Goal: Information Seeking & Learning: Learn about a topic

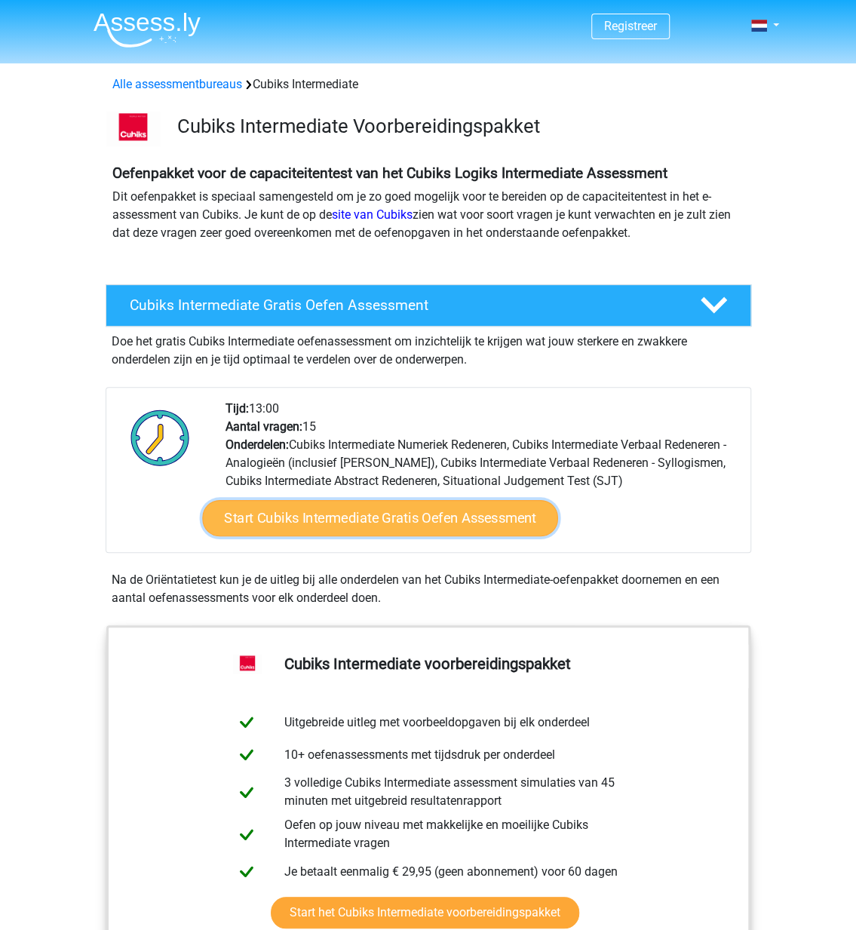
click at [366, 523] on link "Start Cubiks Intermediate Gratis Oefen Assessment" at bounding box center [380, 518] width 356 height 36
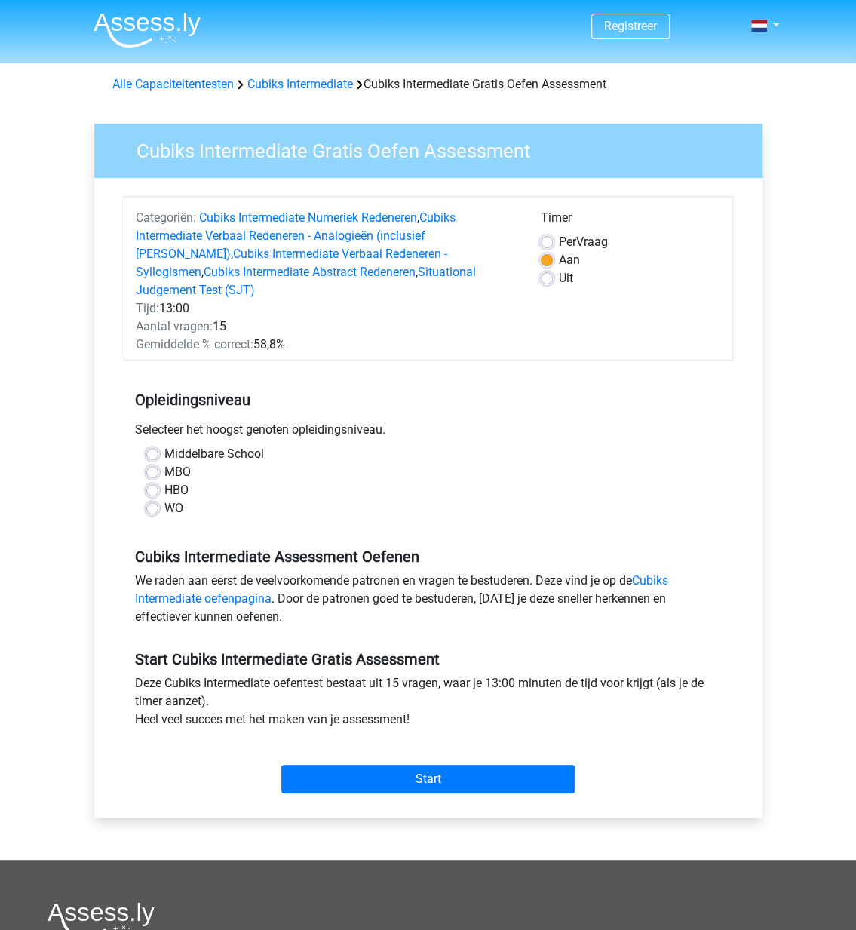
click at [164, 445] on label "Middelbare School" at bounding box center [214, 454] width 100 height 18
click at [152, 445] on input "Middelbare School" at bounding box center [152, 452] width 12 height 15
radio input "true"
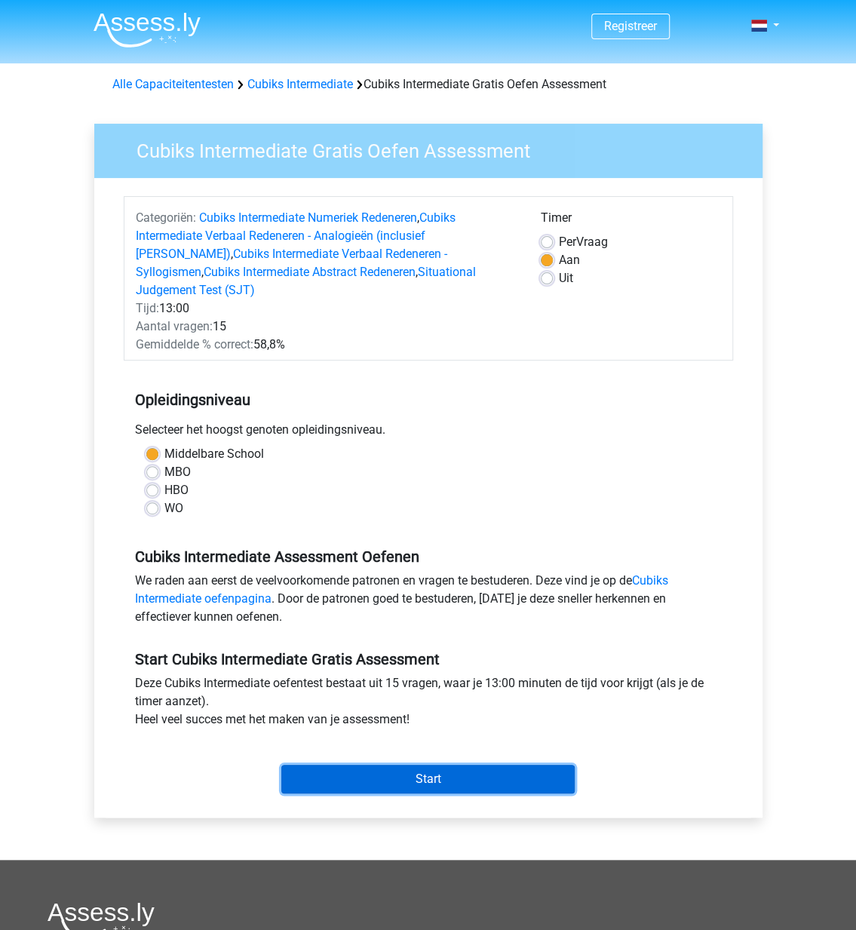
click at [438, 770] on input "Start" at bounding box center [427, 779] width 293 height 29
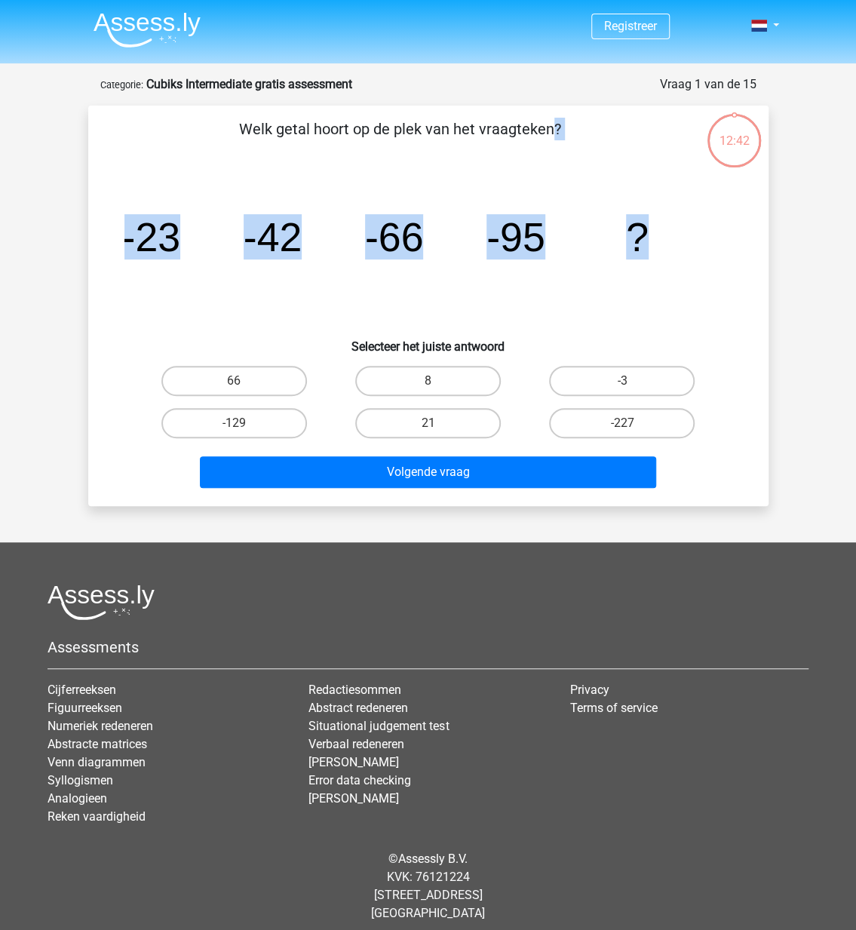
drag, startPoint x: 243, startPoint y: 126, endPoint x: 730, endPoint y: 278, distance: 510.5
click at [730, 278] on div "Welk getal hoort op de plek van het vraagteken? image/svg+xml -23 -42 -66 -95 ?…" at bounding box center [428, 306] width 668 height 376
copy div "Welk getal hoort op de plek van het vraagteken? image/svg+xml -23 -42 -66 -95 ?"
click at [216, 416] on label "-129" at bounding box center [234, 423] width 146 height 30
click at [234, 423] on input "-129" at bounding box center [239, 428] width 10 height 10
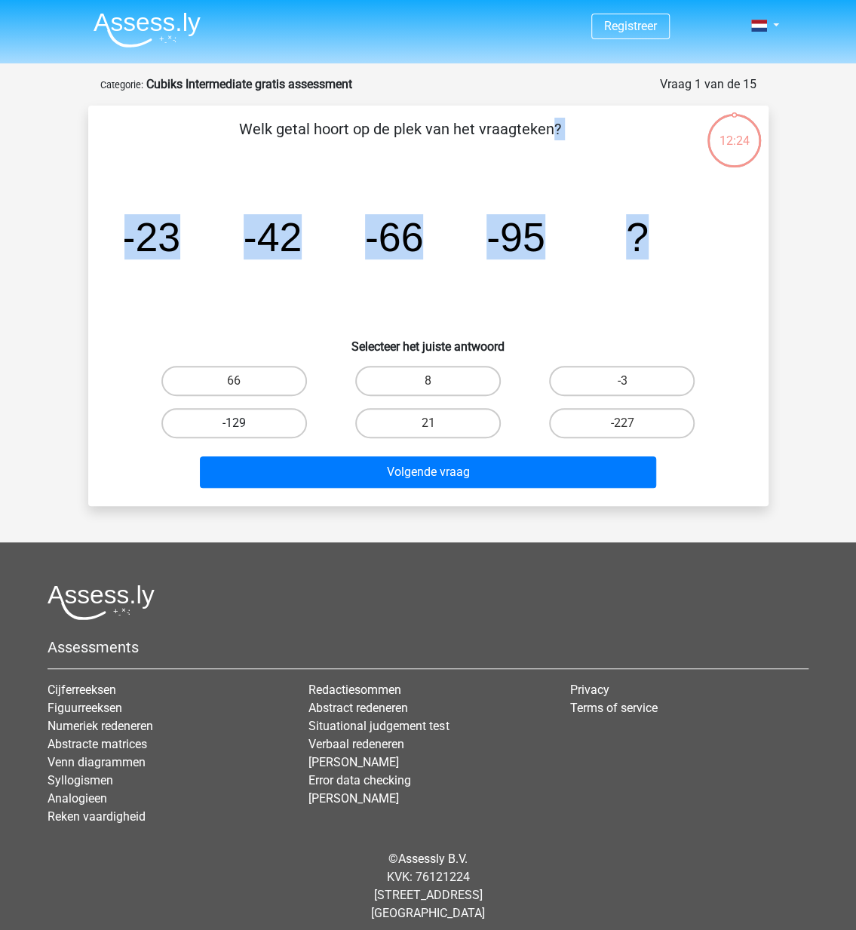
radio input "true"
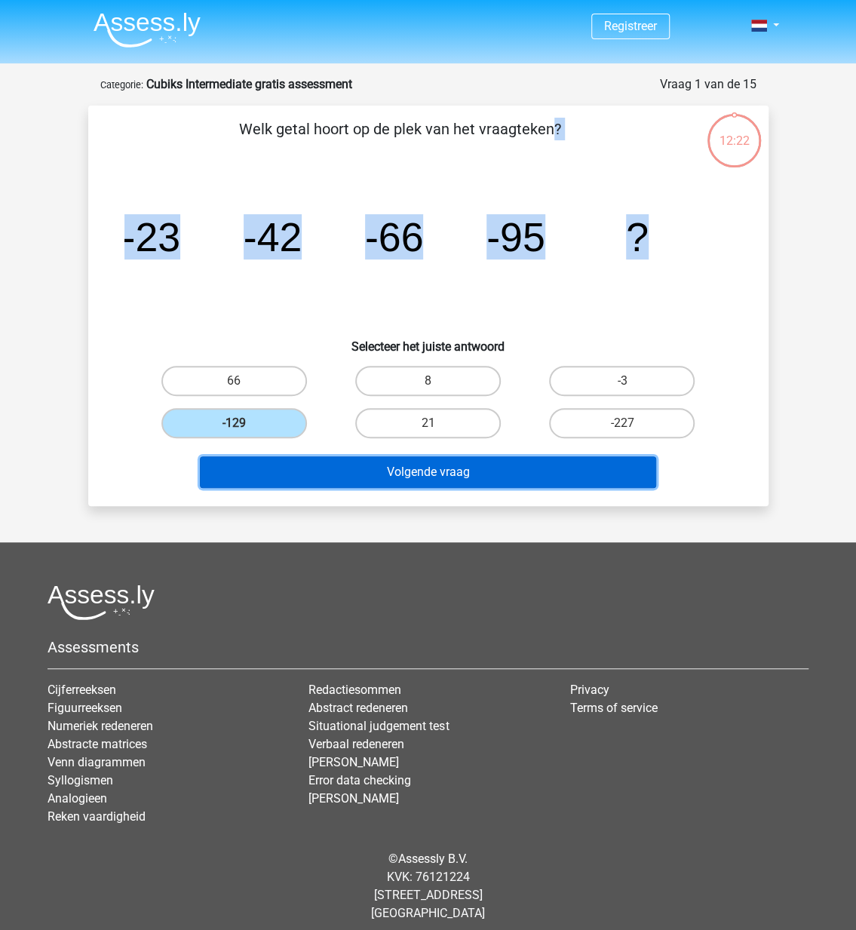
click at [459, 465] on button "Volgende vraag" at bounding box center [428, 472] width 456 height 32
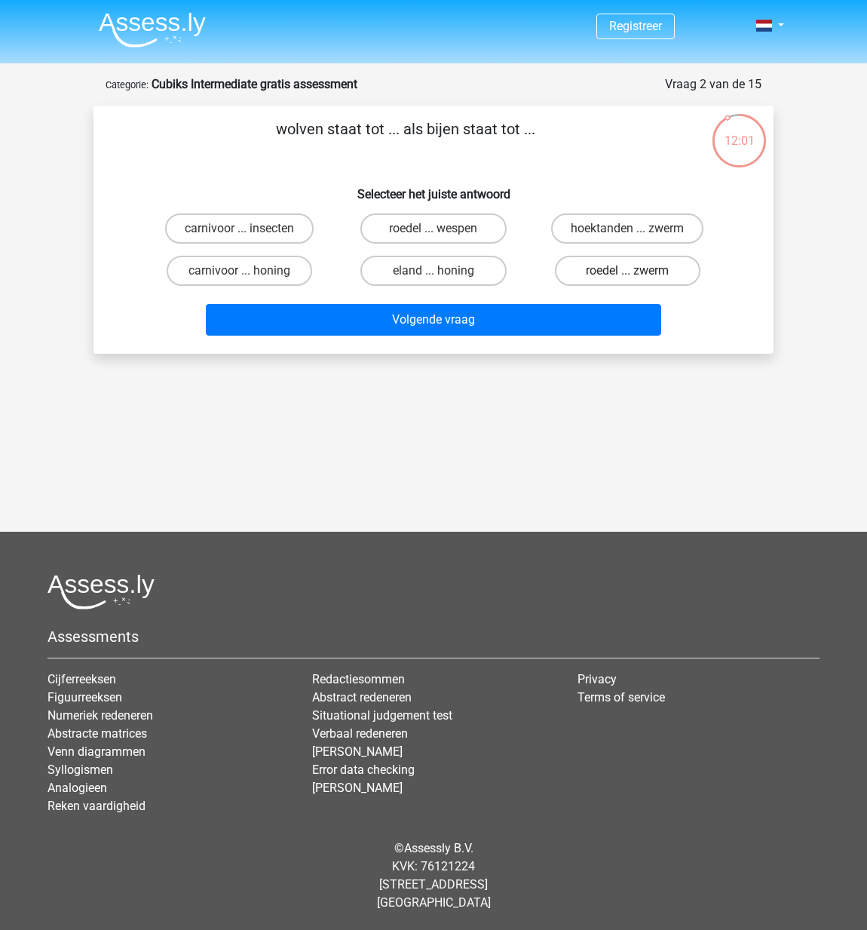
click at [666, 273] on label "roedel ... zwerm" at bounding box center [628, 271] width 146 height 30
click at [637, 273] on input "roedel ... zwerm" at bounding box center [633, 276] width 10 height 10
radio input "true"
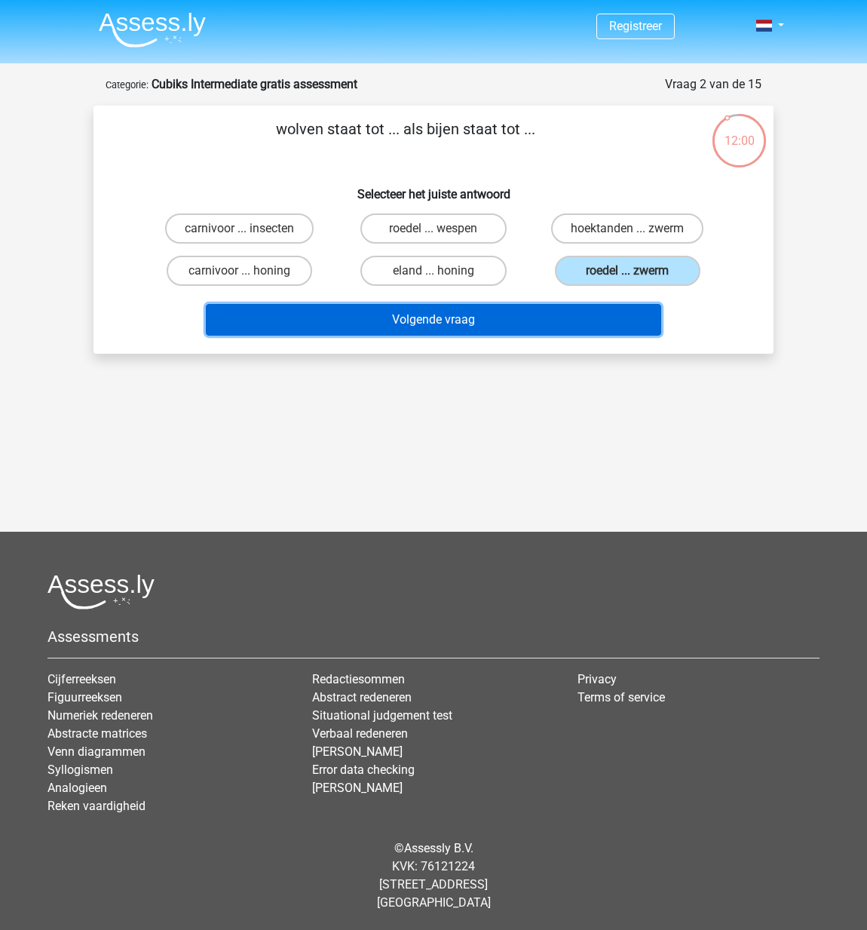
click at [529, 309] on button "Volgende vraag" at bounding box center [434, 320] width 456 height 32
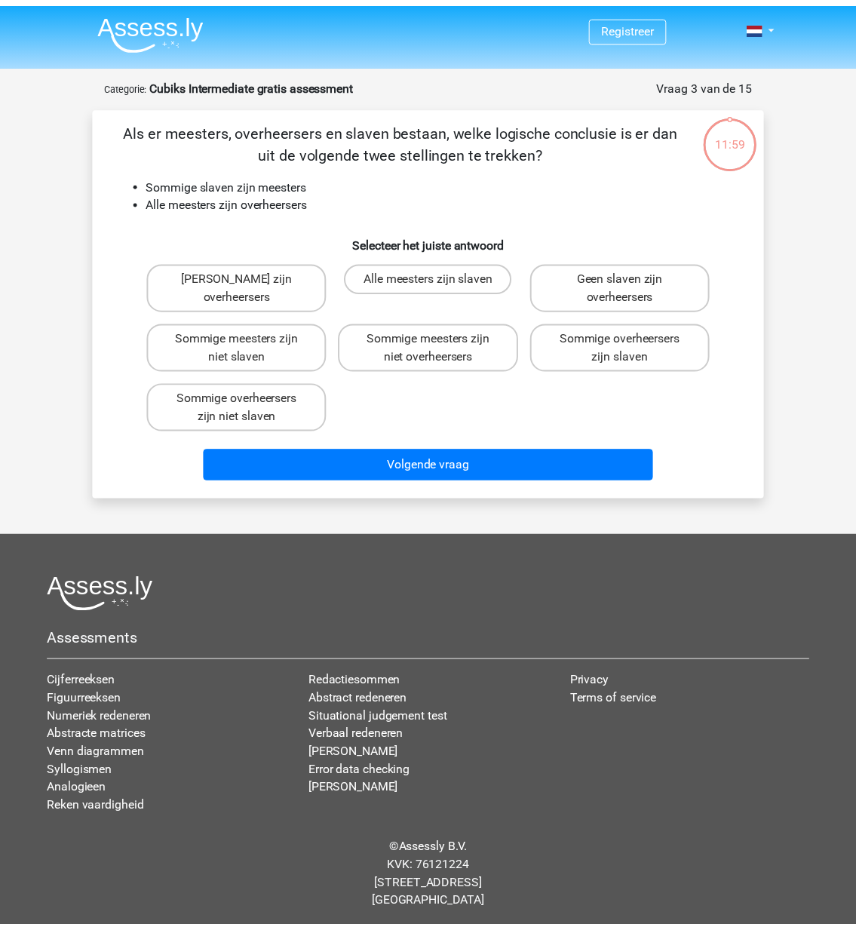
scroll to position [2, 0]
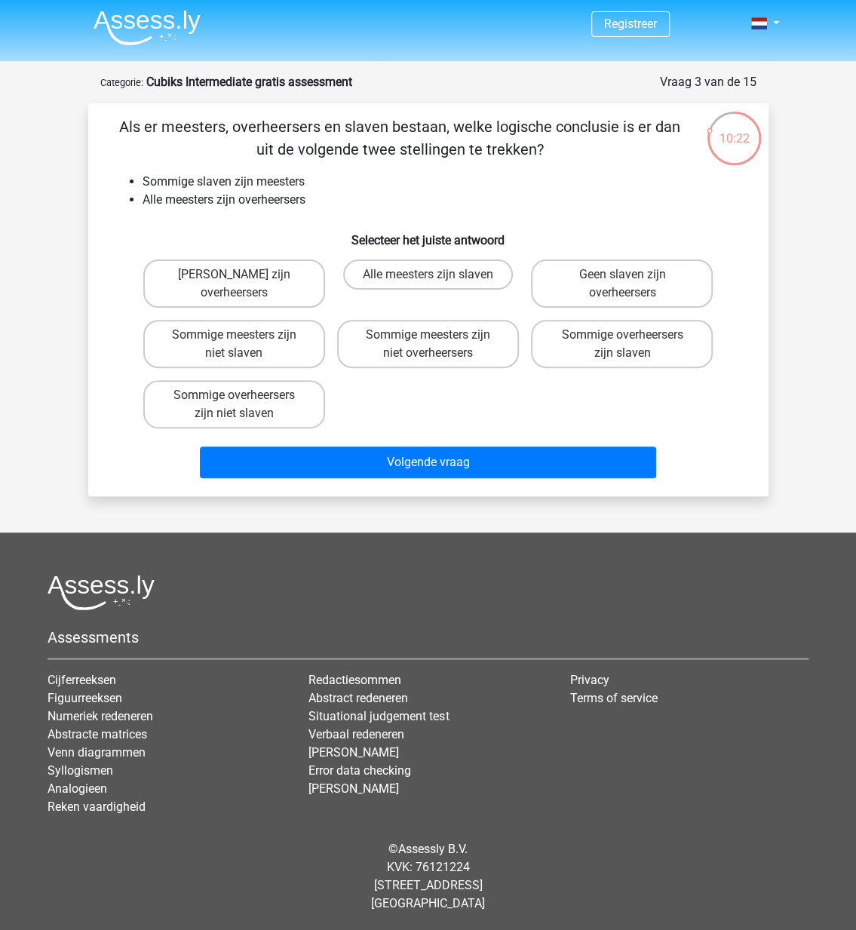
drag, startPoint x: 579, startPoint y: 344, endPoint x: 558, endPoint y: 412, distance: 71.1
click at [580, 346] on label "Sommige overheersers zijn slaven" at bounding box center [622, 344] width 182 height 48
click at [622, 345] on input "Sommige overheersers zijn slaven" at bounding box center [627, 340] width 10 height 10
radio input "true"
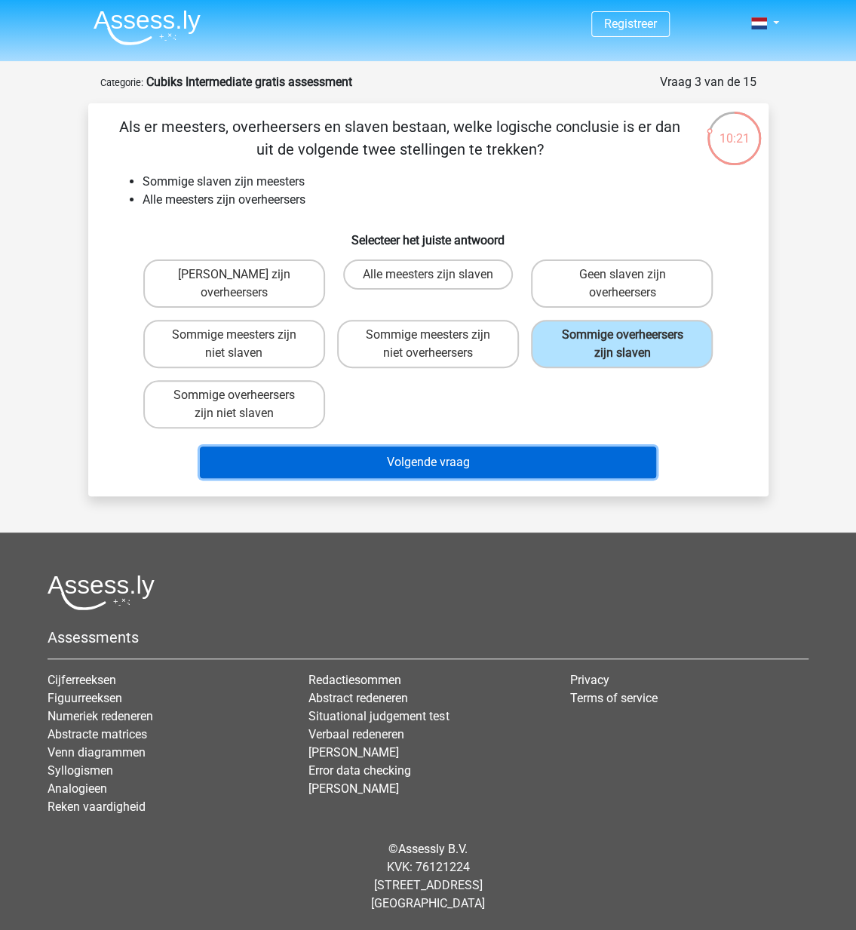
click at [490, 463] on button "Volgende vraag" at bounding box center [428, 463] width 456 height 32
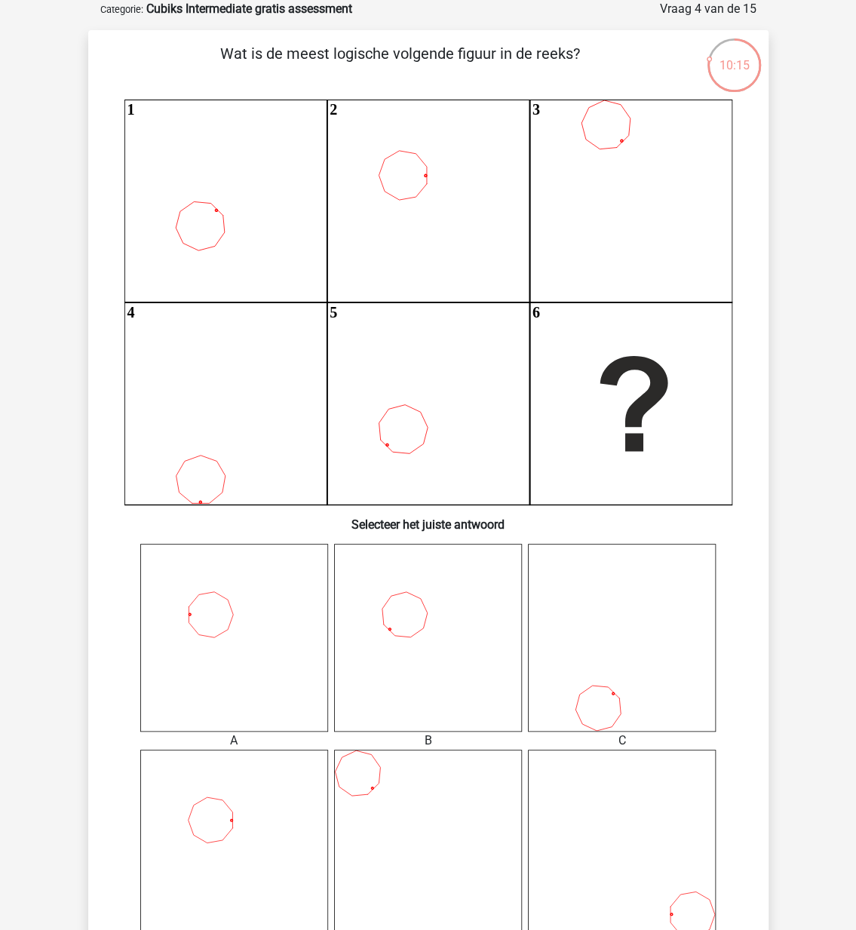
scroll to position [151, 0]
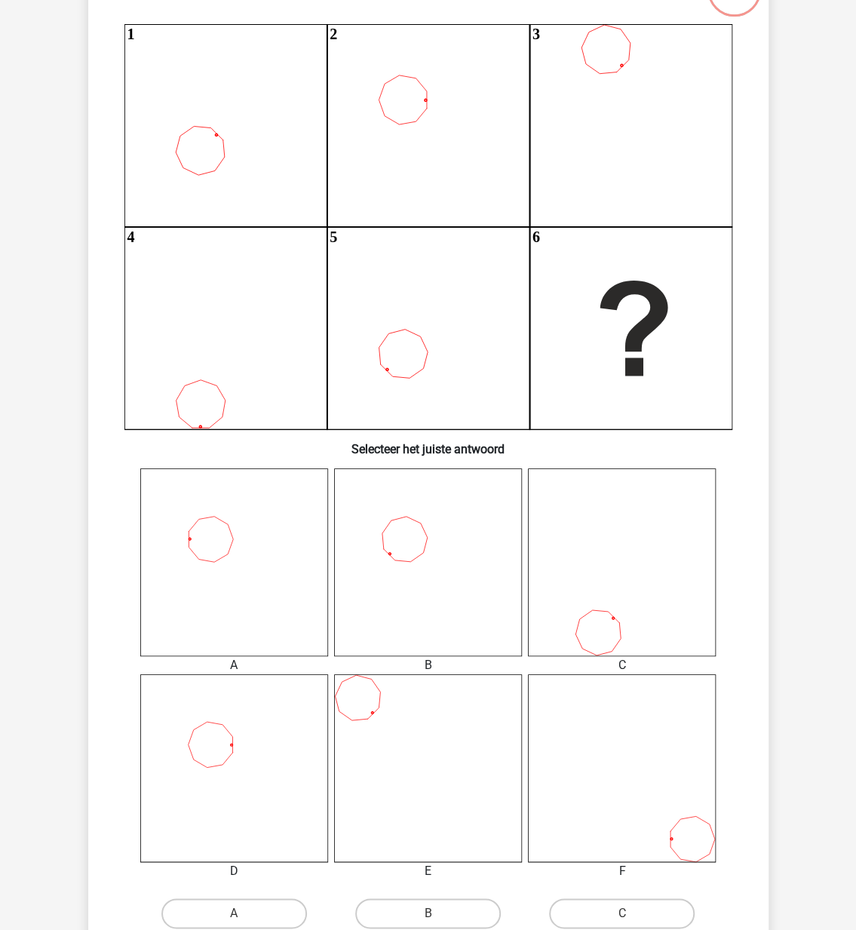
click at [223, 541] on icon at bounding box center [234, 562] width 188 height 188
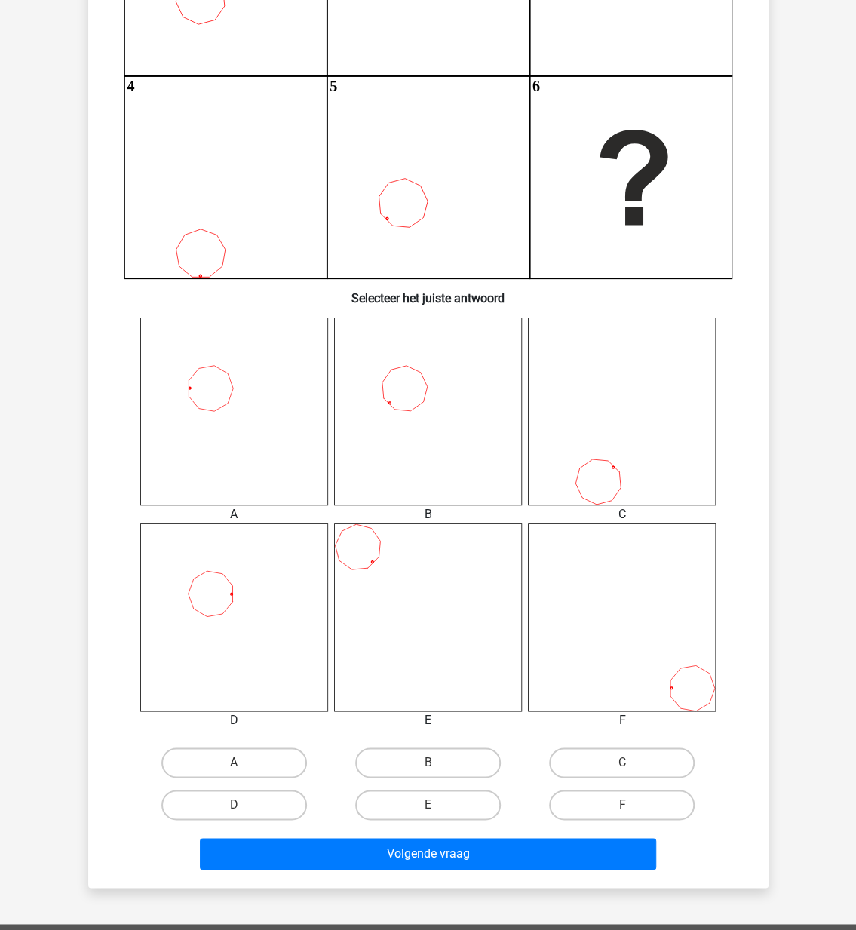
scroll to position [377, 0]
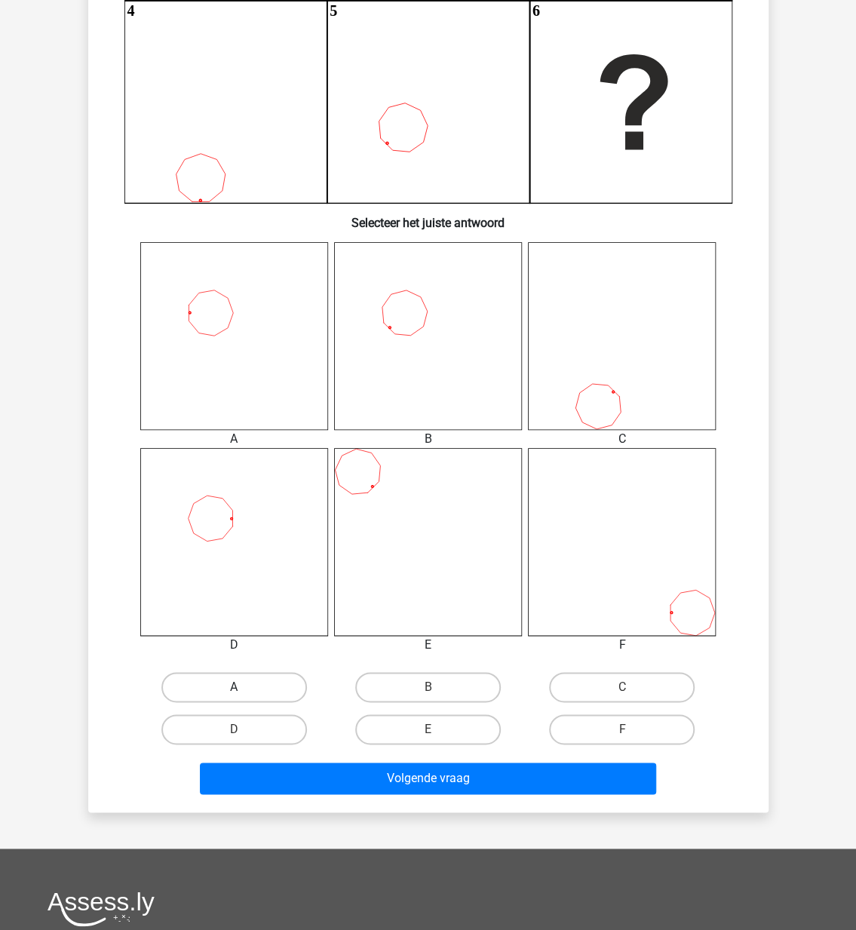
click at [255, 689] on label "A" at bounding box center [234, 687] width 146 height 30
click at [244, 689] on input "A" at bounding box center [239, 692] width 10 height 10
radio input "true"
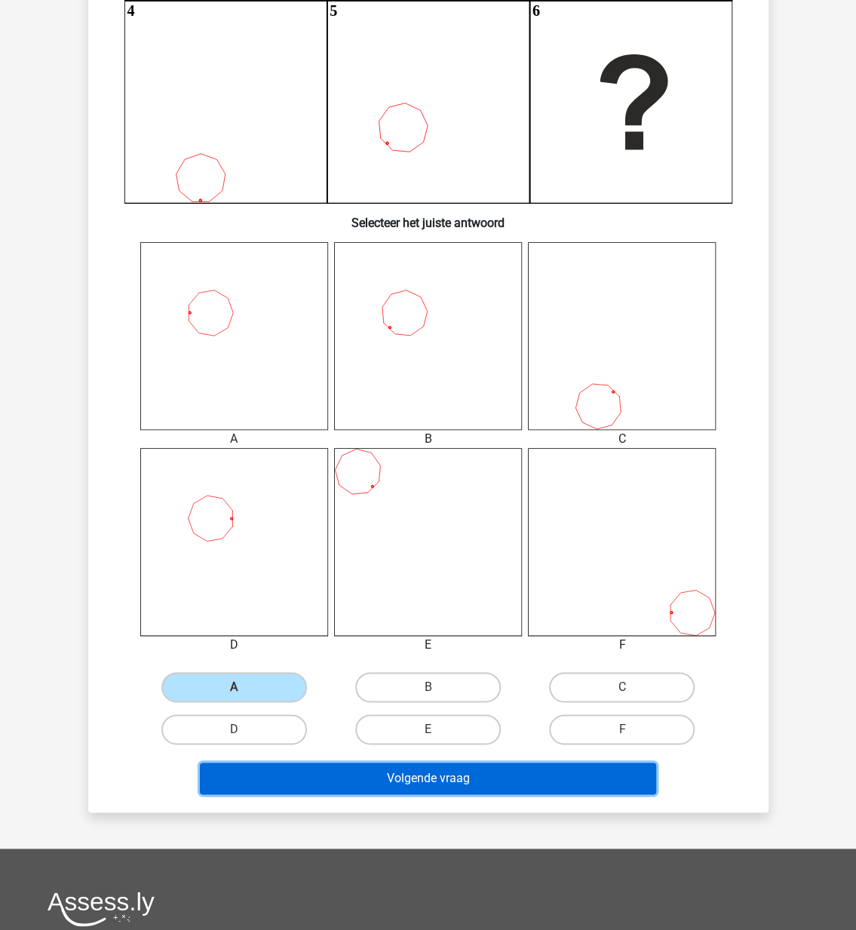
click at [401, 782] on button "Volgende vraag" at bounding box center [428, 779] width 456 height 32
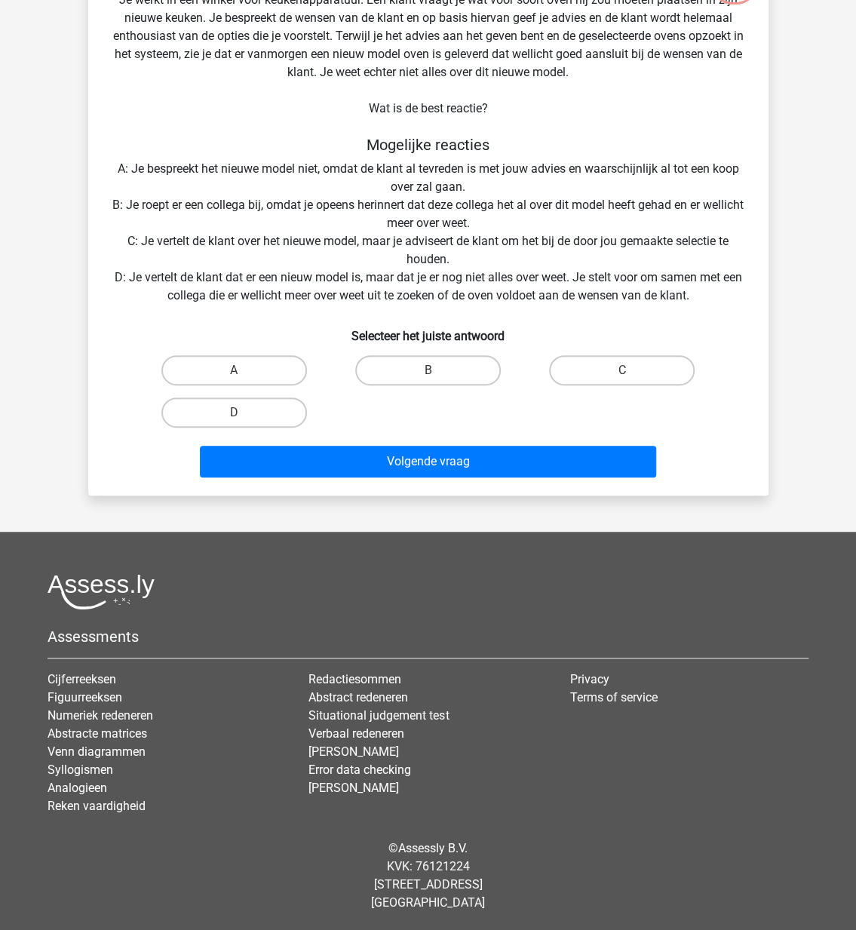
scroll to position [75, 0]
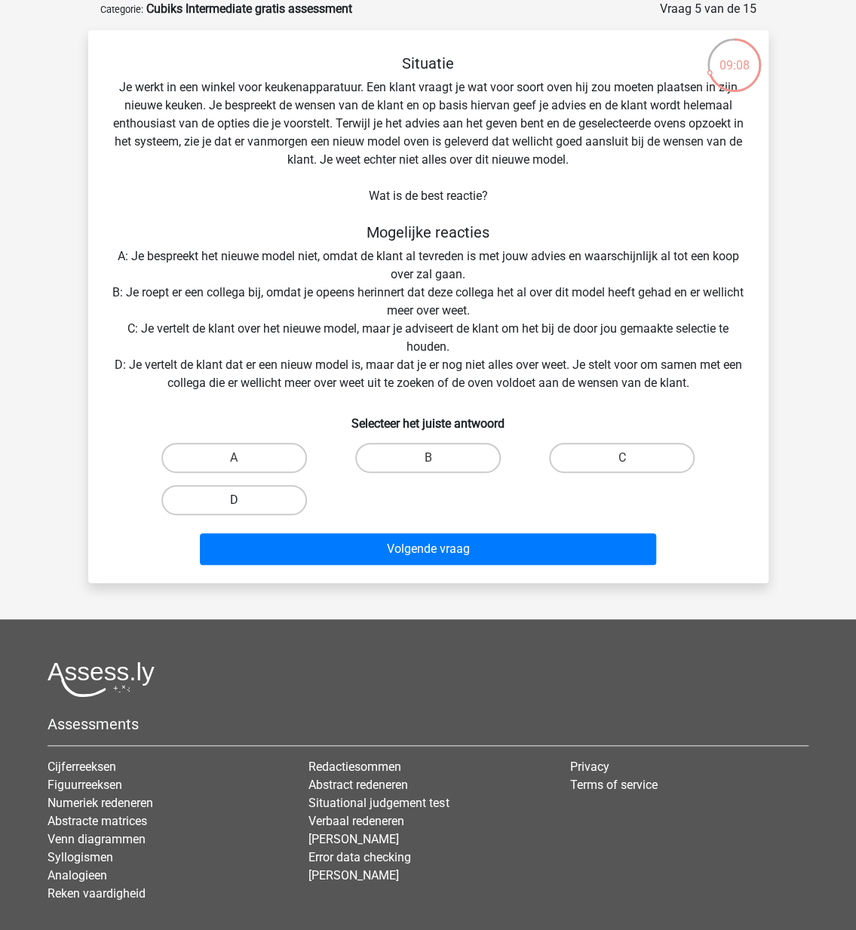
click at [223, 500] on label "D" at bounding box center [234, 500] width 146 height 30
click at [234, 500] on input "D" at bounding box center [239, 505] width 10 height 10
radio input "true"
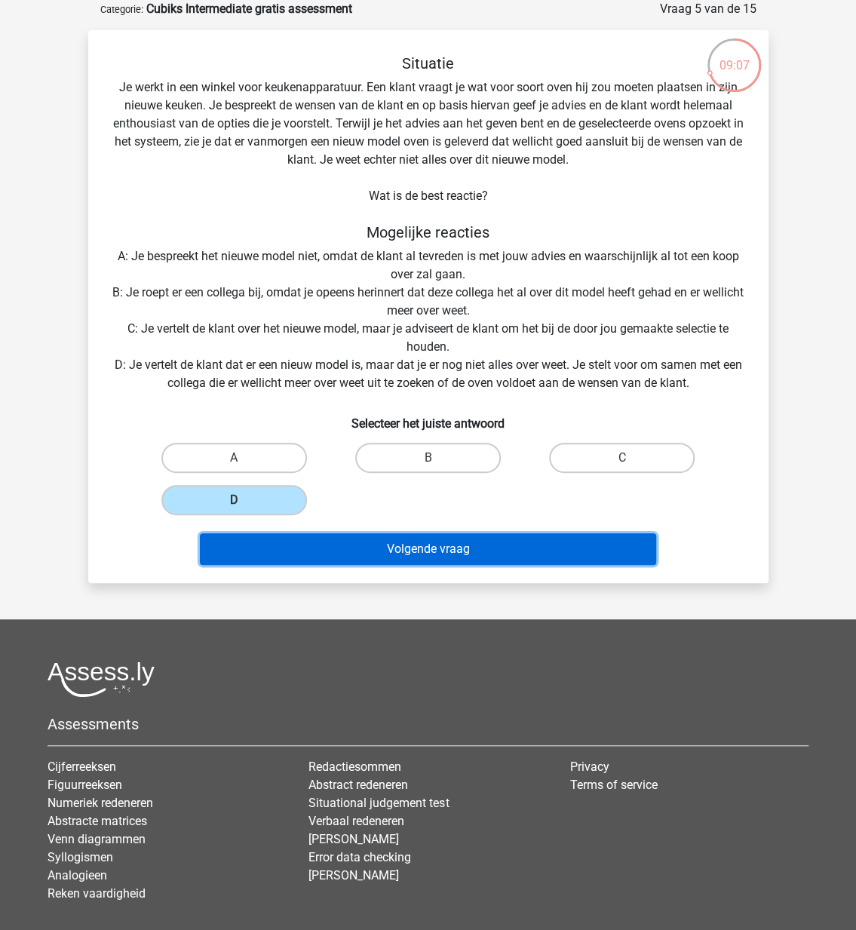
click at [414, 545] on button "Volgende vraag" at bounding box center [428, 549] width 456 height 32
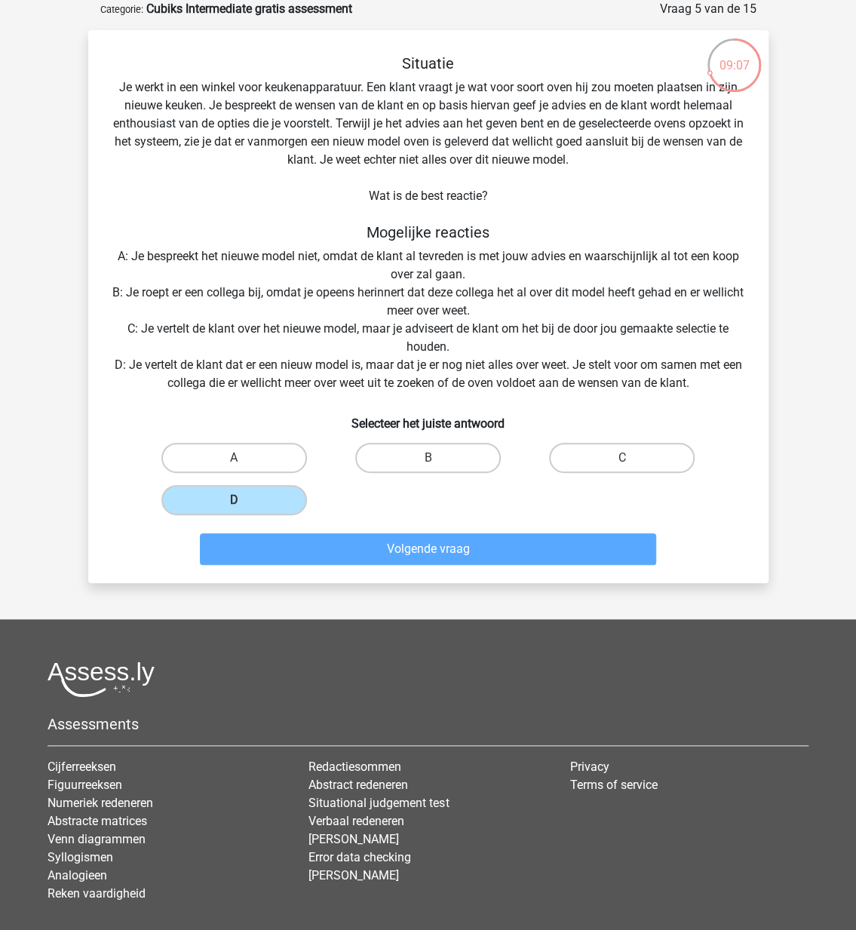
scroll to position [9, 0]
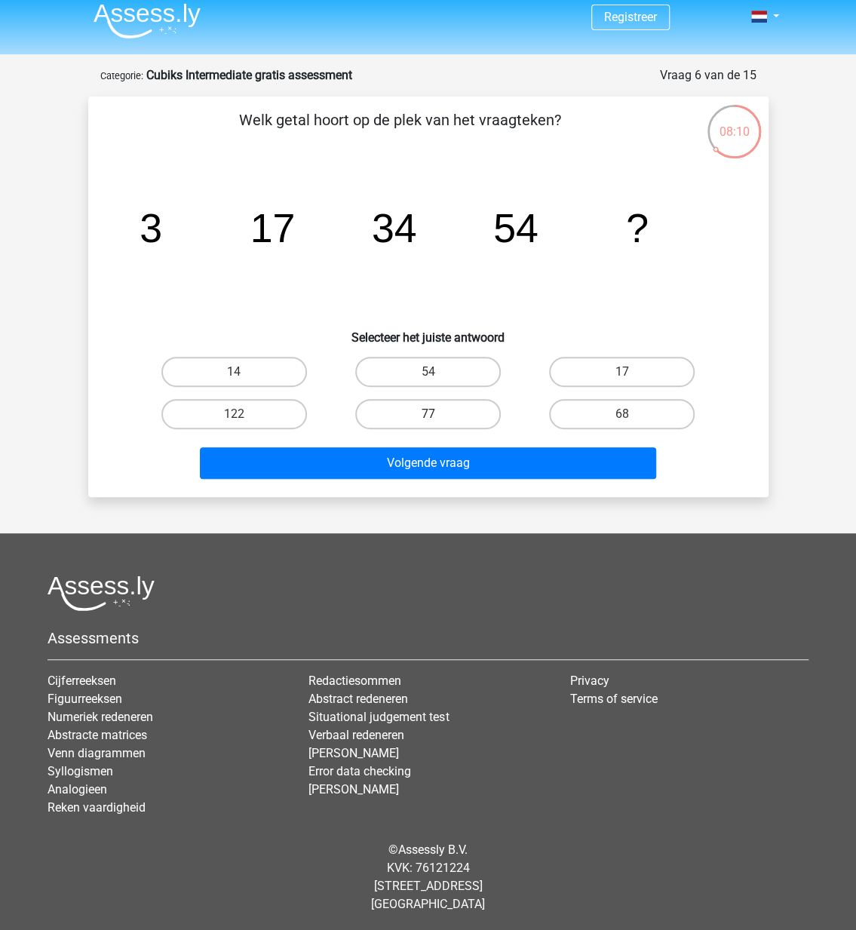
click at [448, 414] on label "77" at bounding box center [428, 414] width 146 height 30
click at [437, 414] on input "77" at bounding box center [433, 419] width 10 height 10
radio input "true"
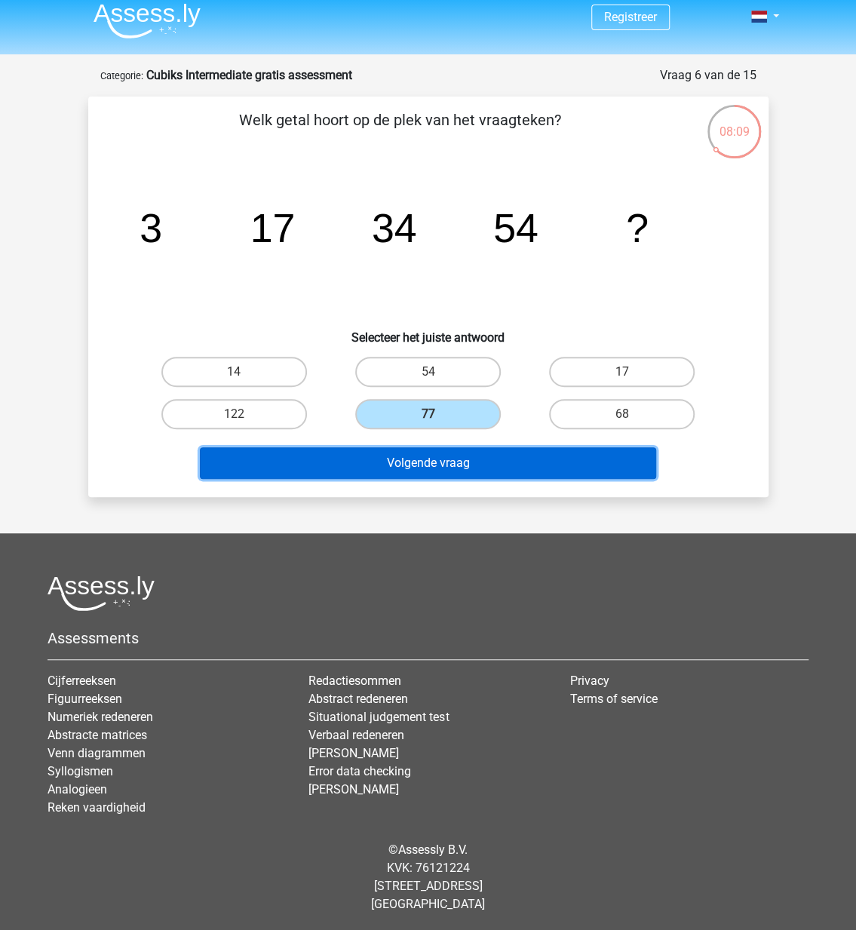
drag, startPoint x: 429, startPoint y: 464, endPoint x: 425, endPoint y: 457, distance: 7.8
click at [428, 464] on button "Volgende vraag" at bounding box center [428, 463] width 456 height 32
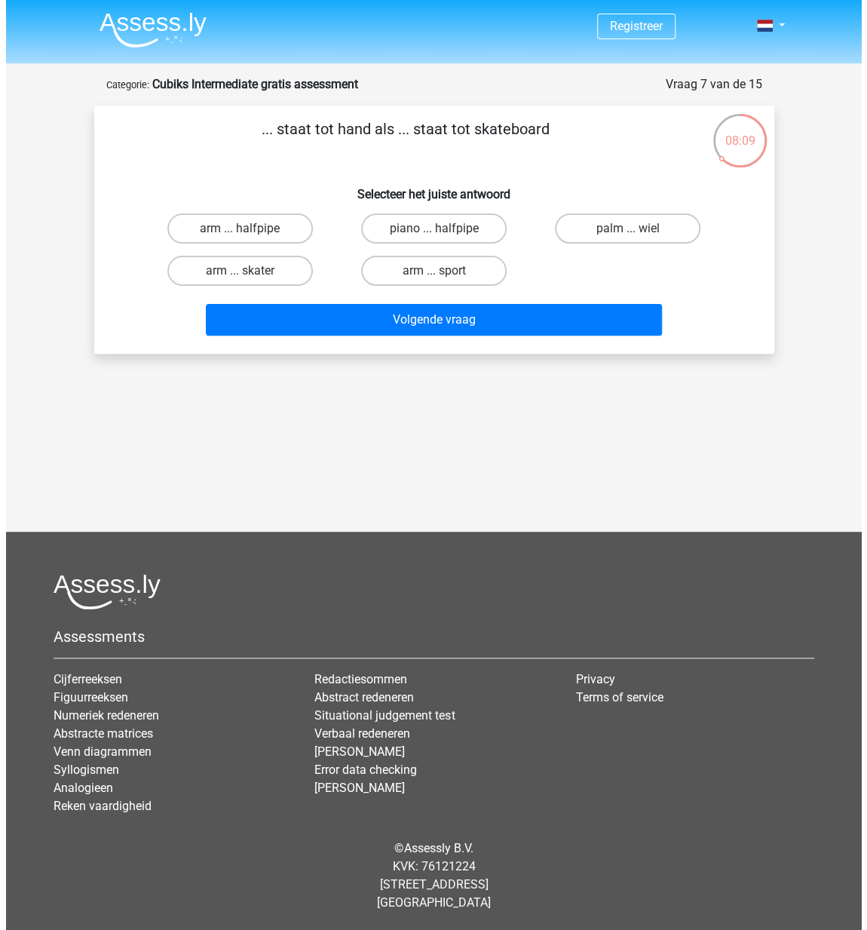
scroll to position [0, 0]
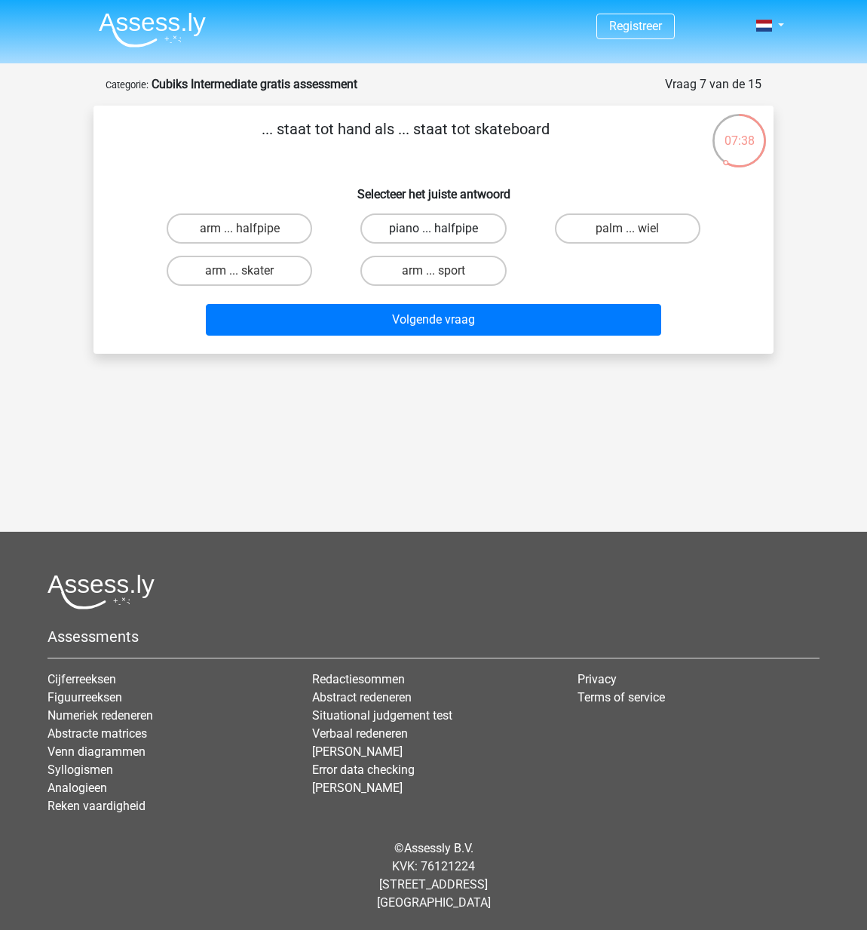
click at [447, 230] on label "piano ... halfpipe" at bounding box center [434, 228] width 146 height 30
click at [444, 230] on input "piano ... halfpipe" at bounding box center [439, 234] width 10 height 10
radio input "true"
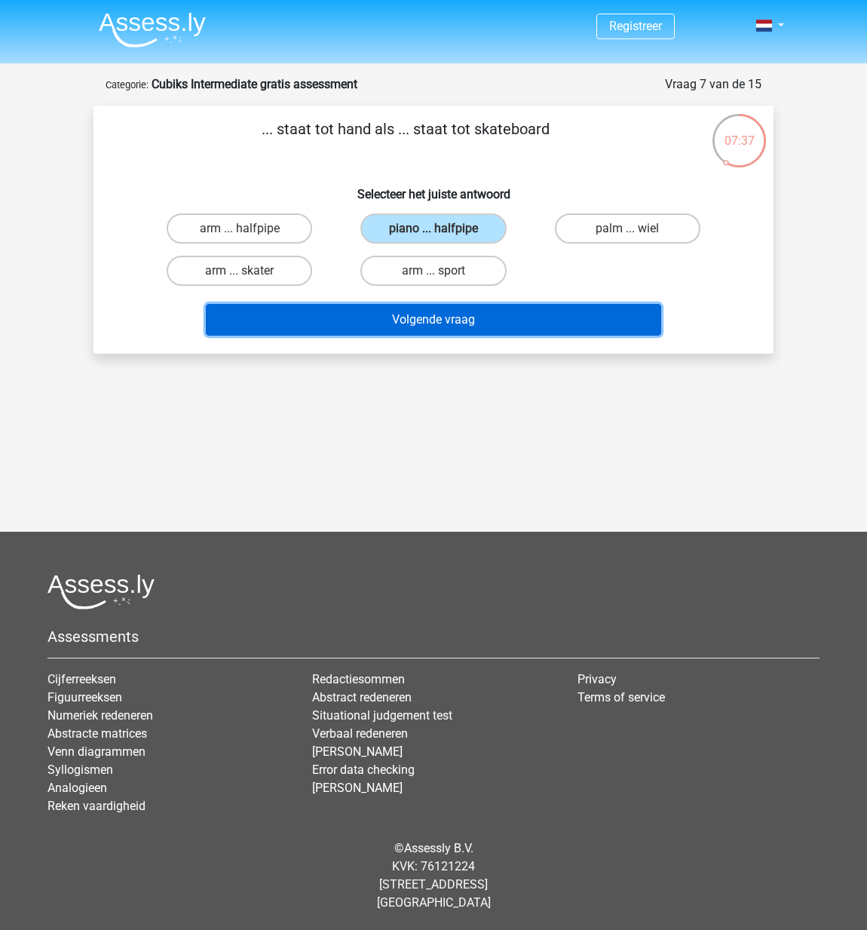
click at [453, 324] on button "Volgende vraag" at bounding box center [434, 320] width 456 height 32
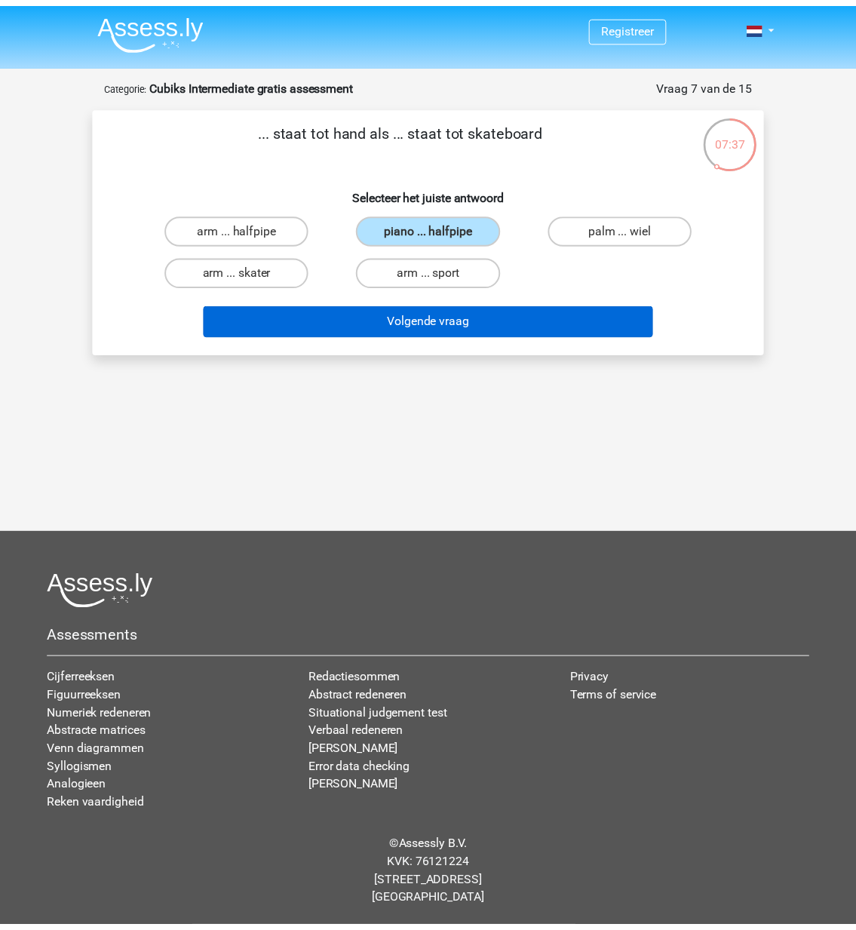
scroll to position [2, 0]
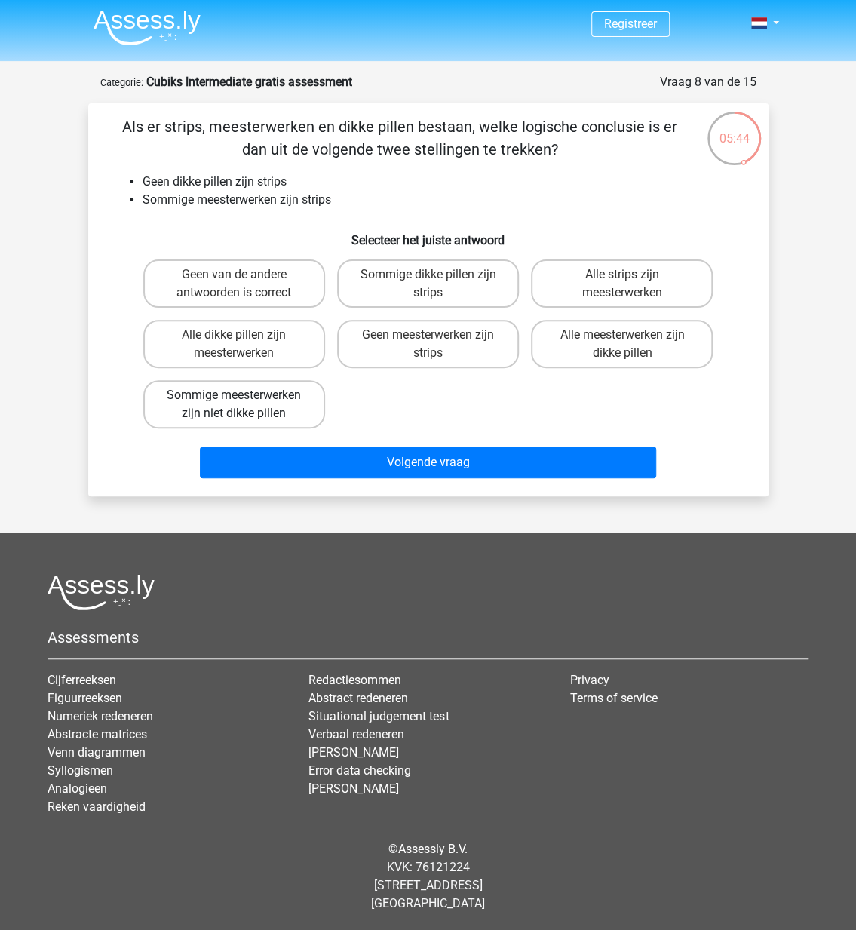
click at [268, 406] on label "Sommige meesterwerken zijn niet dikke pillen" at bounding box center [234, 404] width 182 height 48
click at [244, 405] on input "Sommige meesterwerken zijn niet dikke pillen" at bounding box center [239, 400] width 10 height 10
radio input "true"
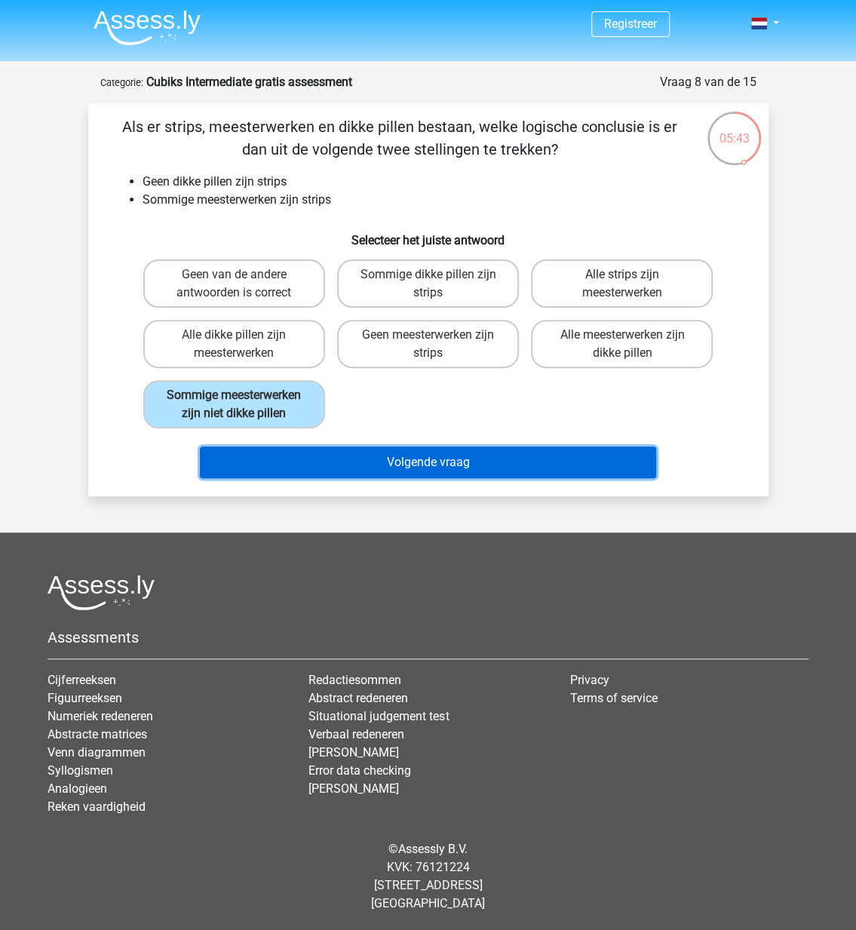
click at [485, 464] on button "Volgende vraag" at bounding box center [428, 463] width 456 height 32
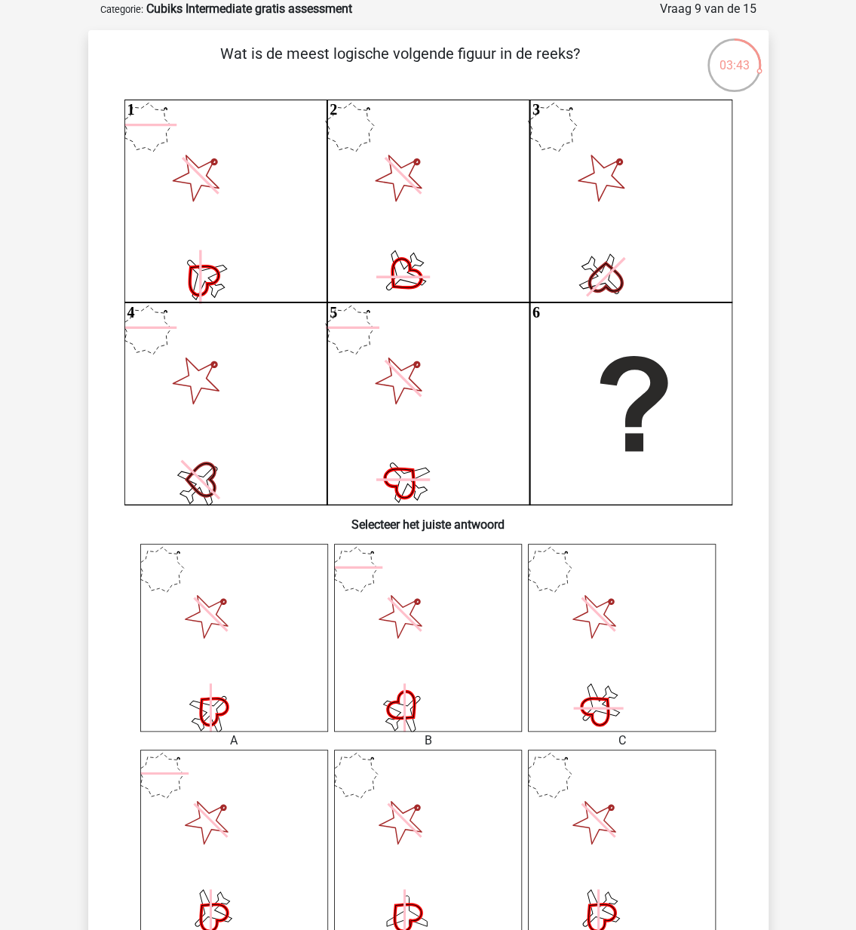
scroll to position [151, 0]
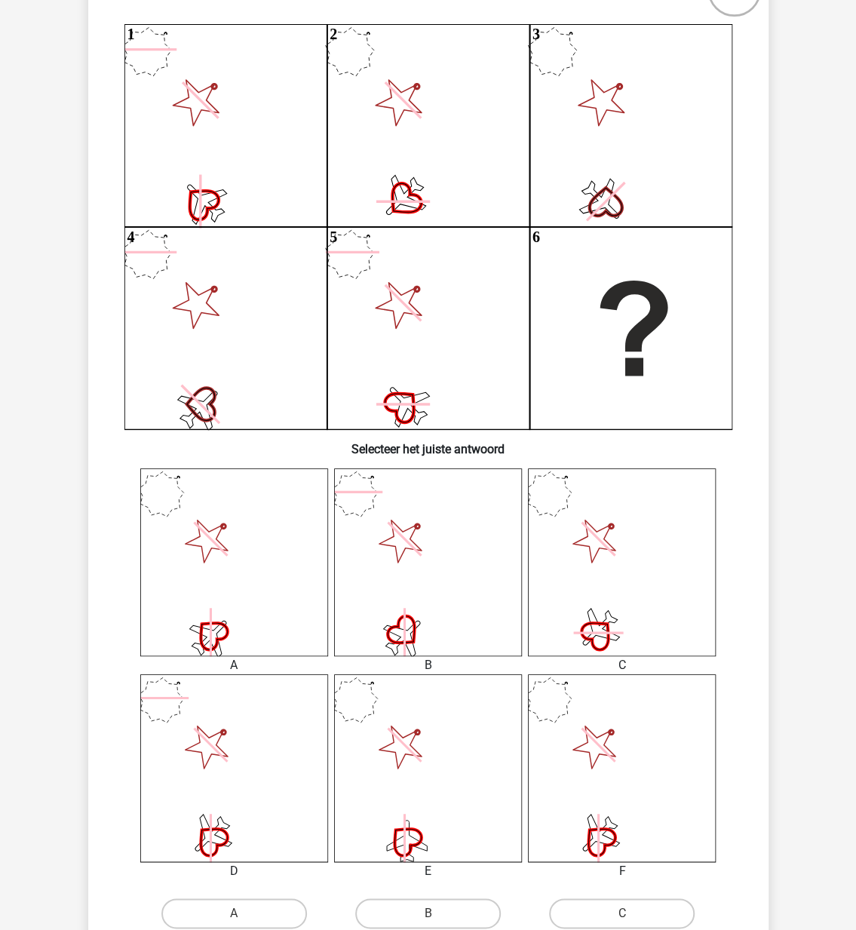
click at [407, 736] on icon at bounding box center [428, 768] width 188 height 188
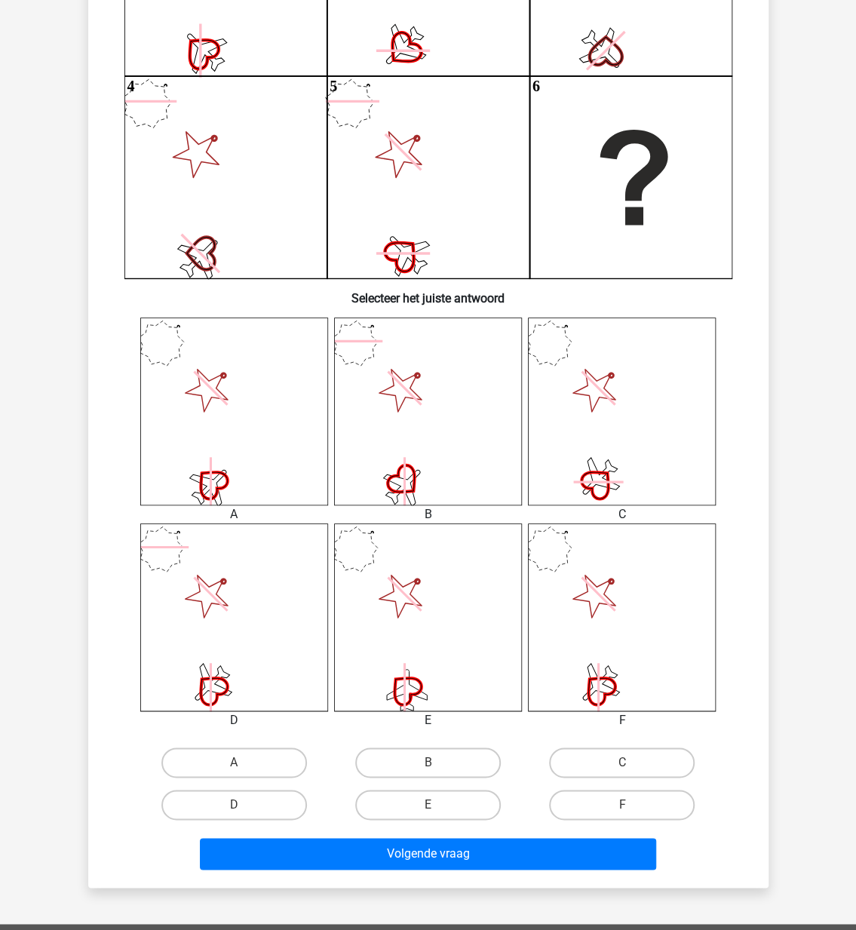
scroll to position [377, 0]
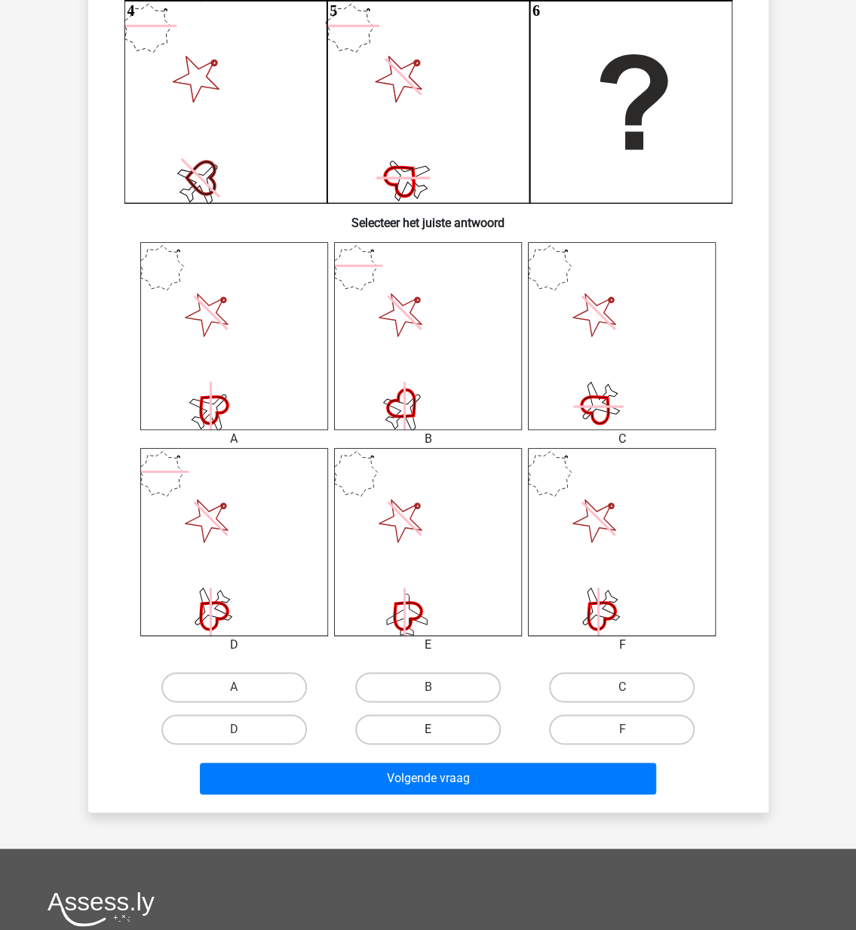
click at [424, 733] on label "E" at bounding box center [428, 729] width 146 height 30
click at [428, 733] on input "E" at bounding box center [433, 734] width 10 height 10
radio input "true"
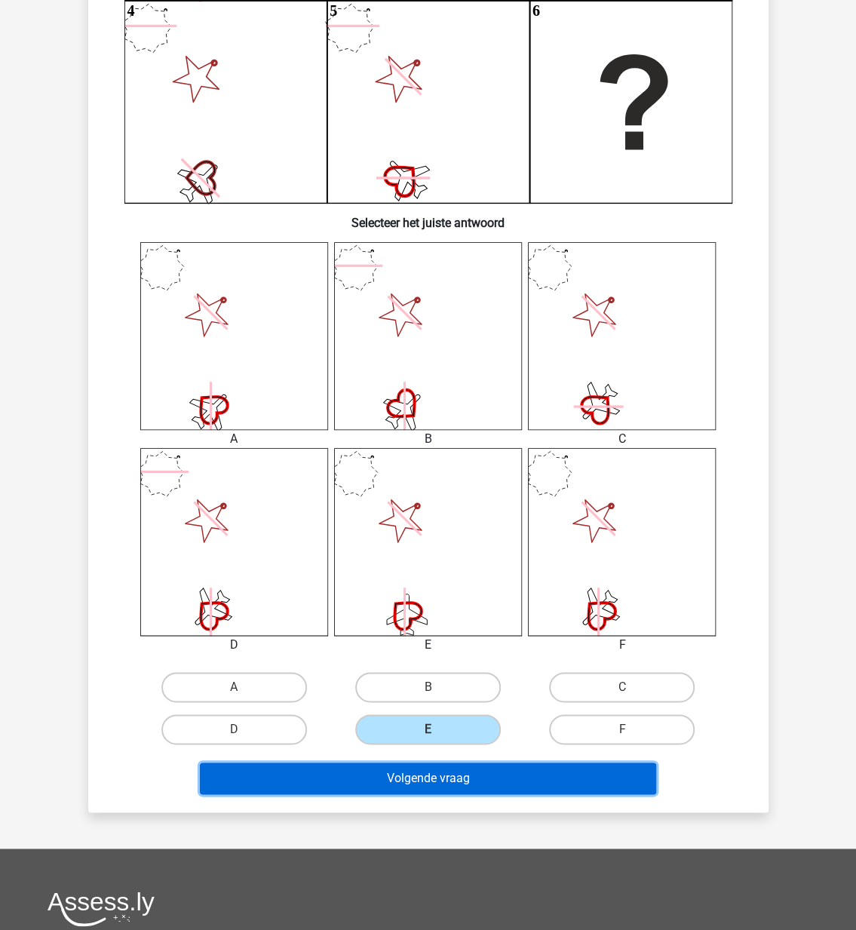
click at [439, 780] on button "Volgende vraag" at bounding box center [428, 779] width 456 height 32
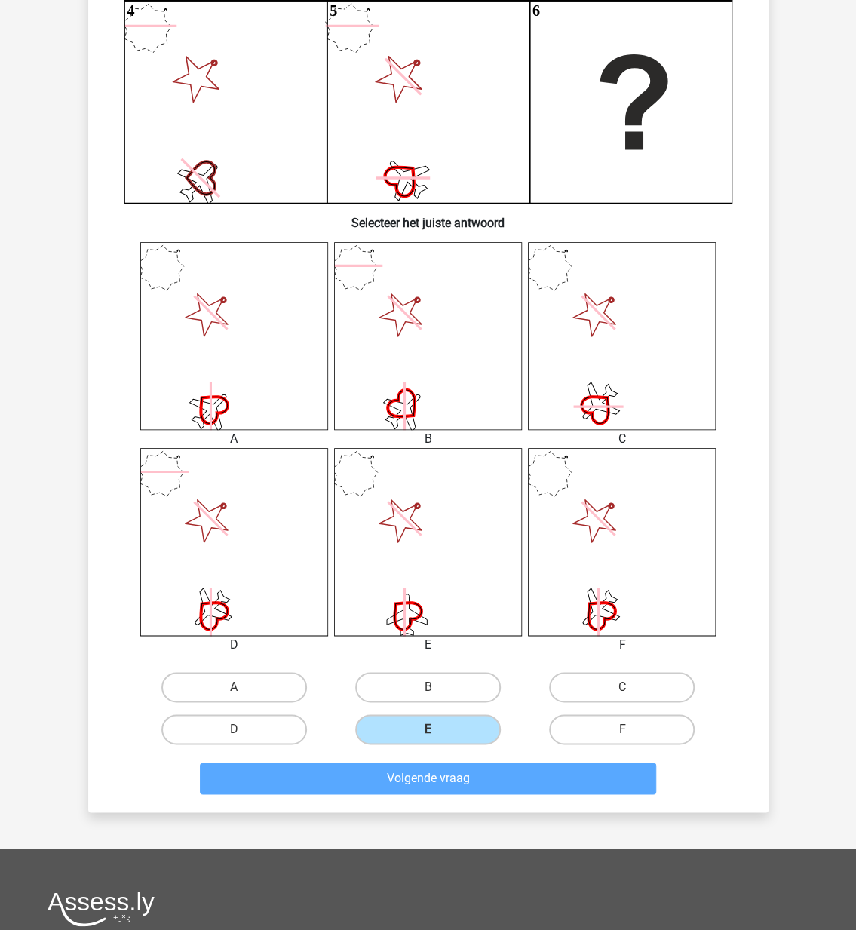
scroll to position [72, 0]
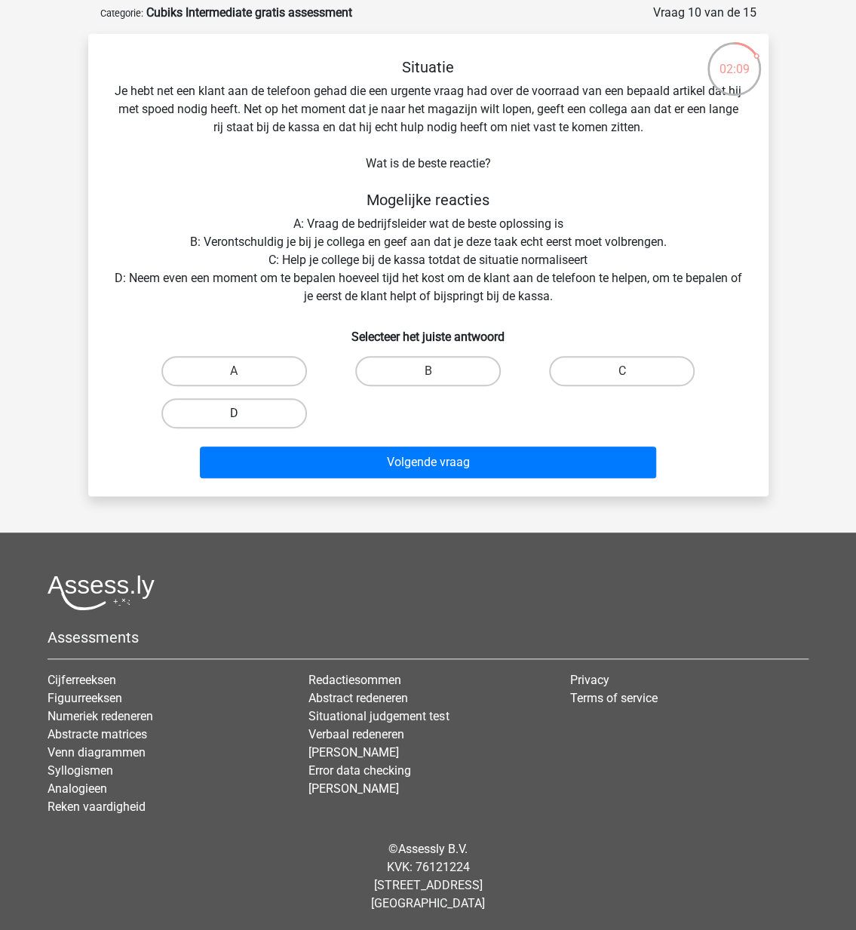
click at [260, 411] on label "D" at bounding box center [234, 413] width 146 height 30
click at [244, 413] on input "D" at bounding box center [239, 418] width 10 height 10
radio input "true"
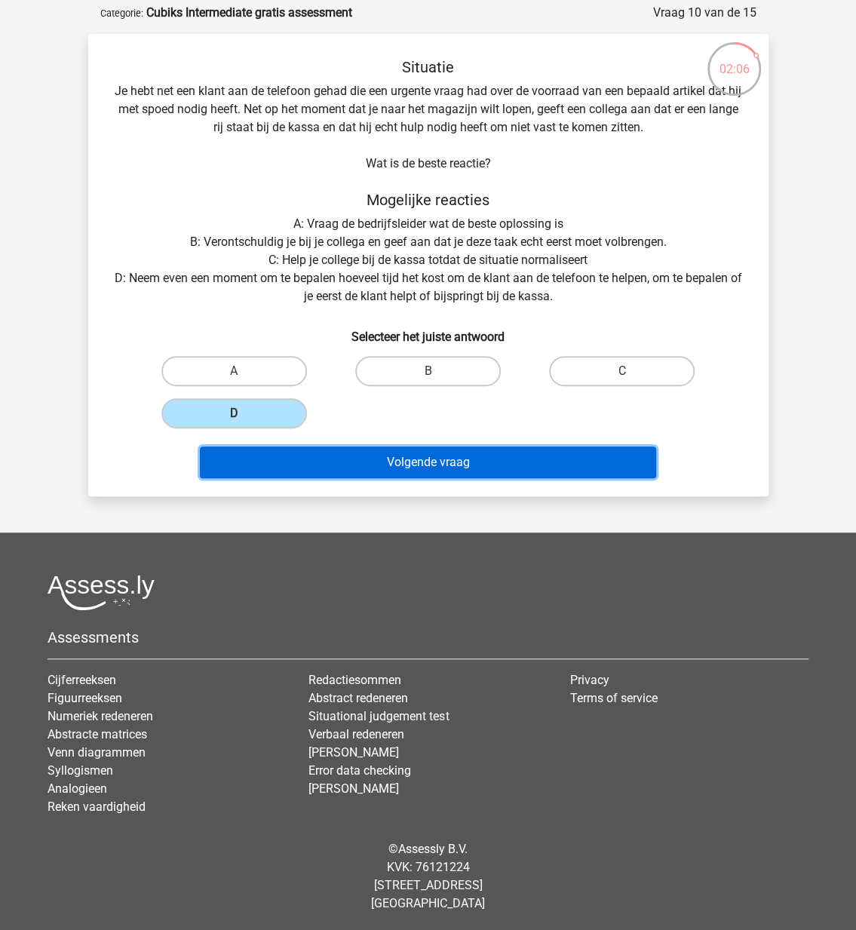
click at [434, 464] on button "Volgende vraag" at bounding box center [428, 463] width 456 height 32
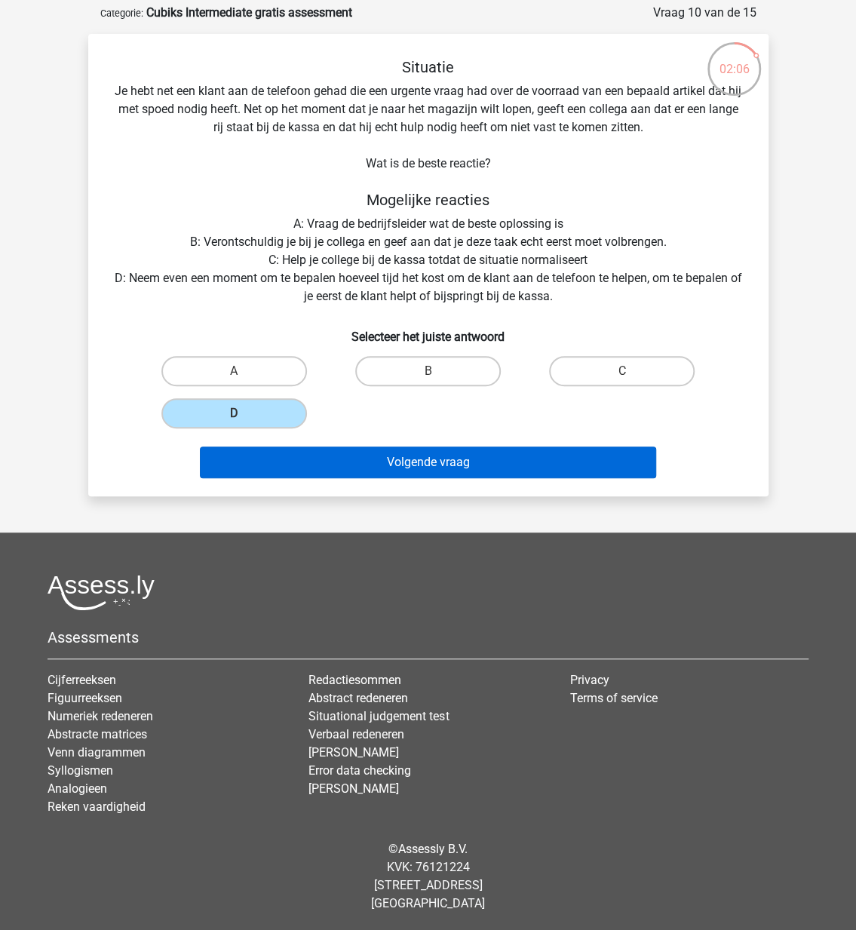
scroll to position [9, 0]
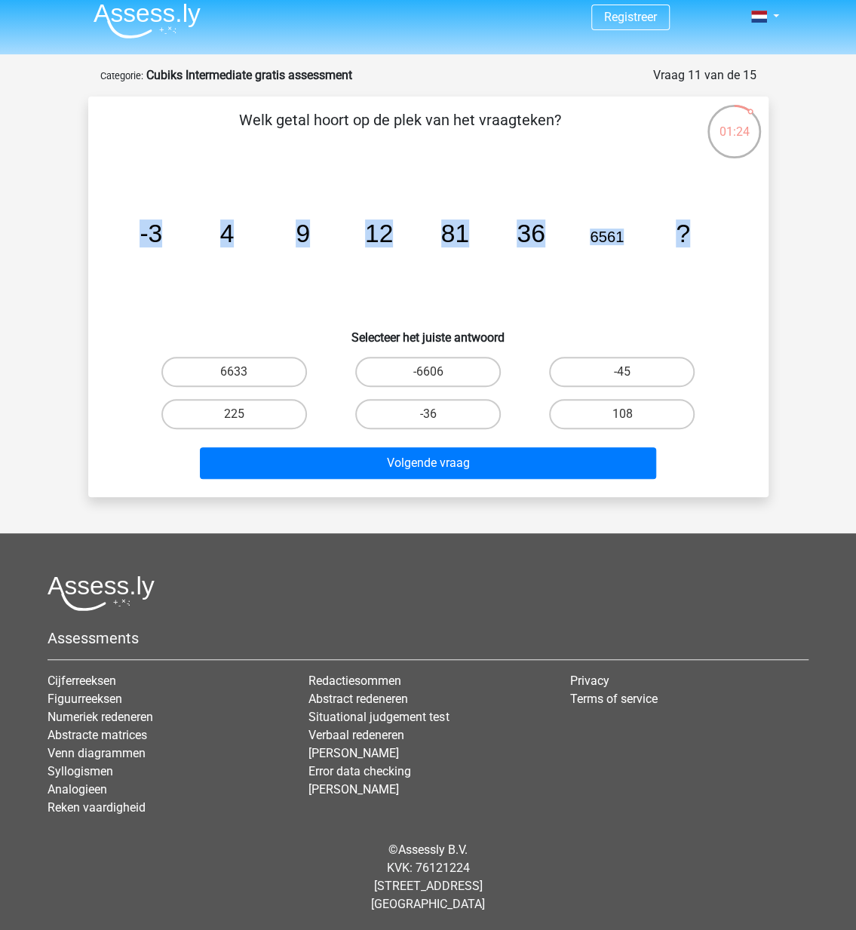
drag, startPoint x: 135, startPoint y: 229, endPoint x: 705, endPoint y: 224, distance: 570.2
click at [705, 224] on icon "image/svg+xml -3 4 9 12 81 36 6561 ?" at bounding box center [428, 242] width 608 height 152
copy g "-3 4 9 12 81 36 6561 ?"
click at [628, 407] on label "108" at bounding box center [622, 414] width 146 height 30
click at [628, 414] on input "108" at bounding box center [627, 419] width 10 height 10
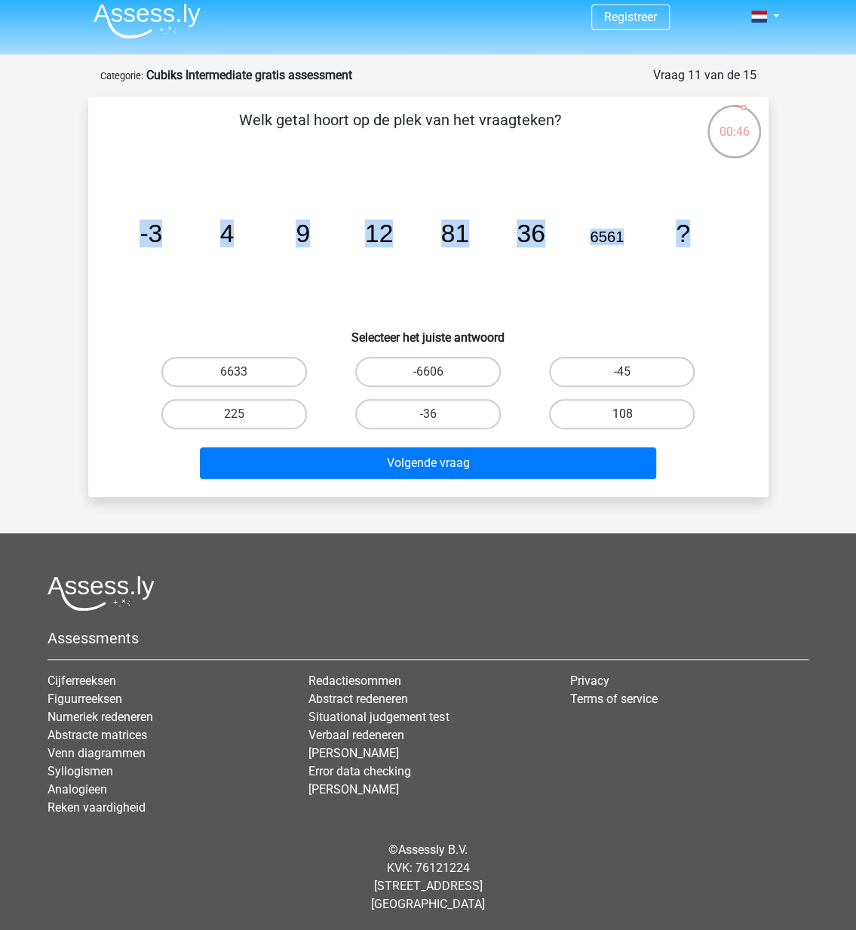
radio input "true"
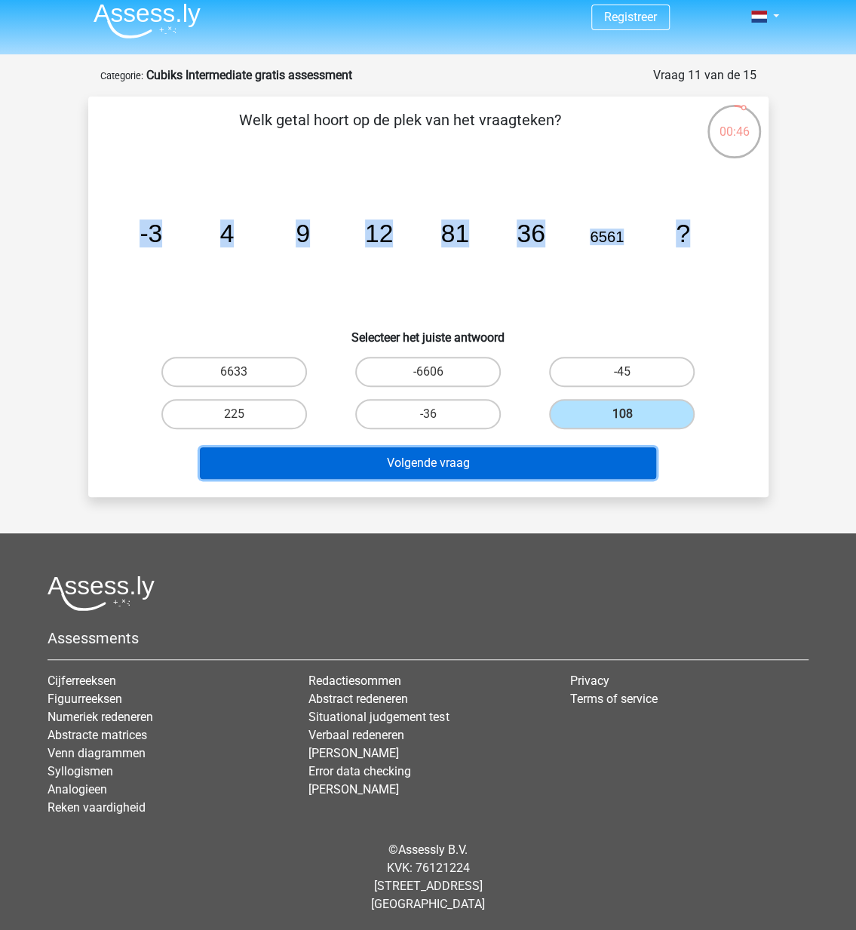
click at [563, 468] on button "Volgende vraag" at bounding box center [428, 463] width 456 height 32
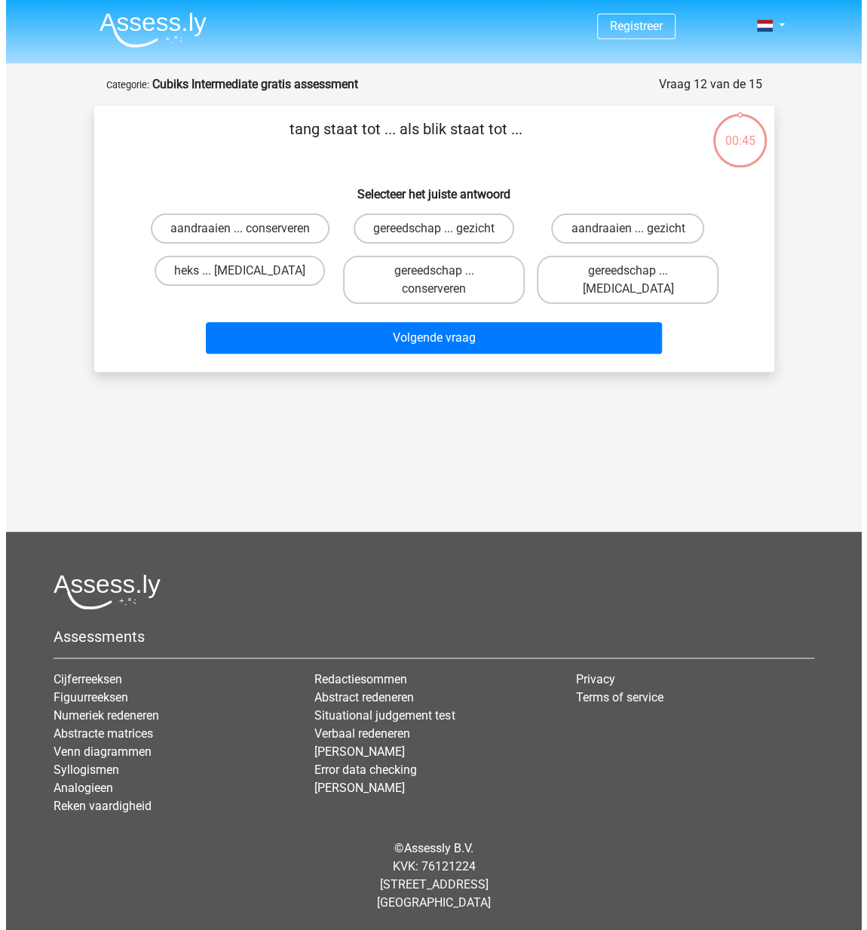
scroll to position [0, 0]
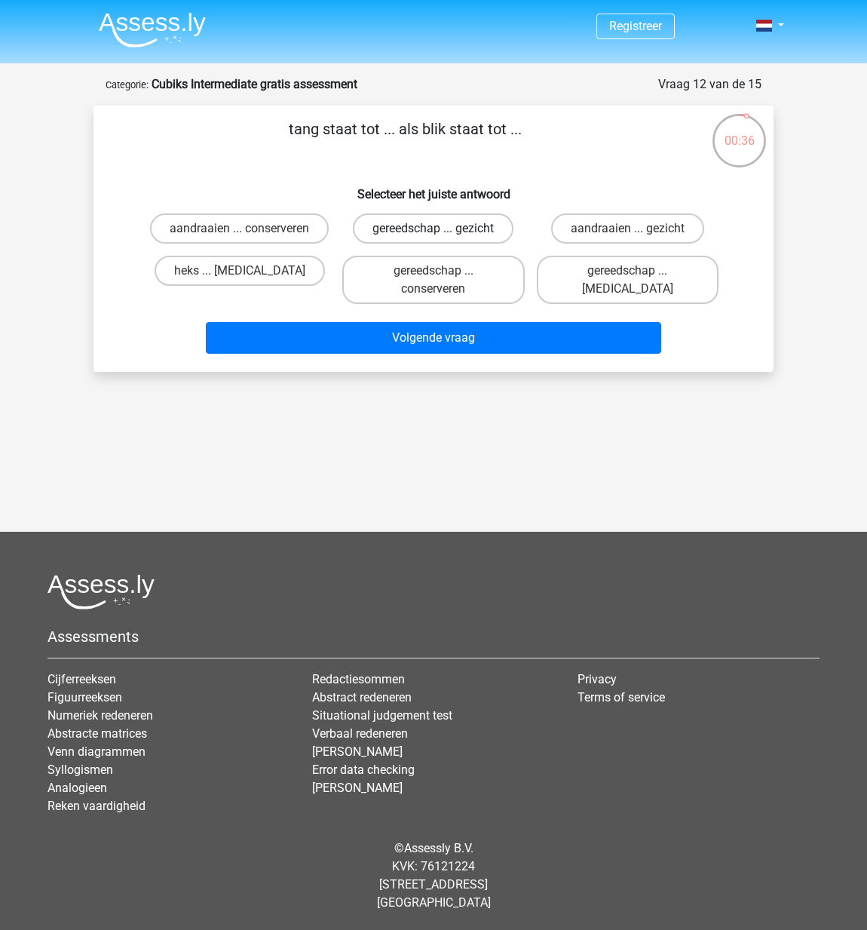
click at [414, 233] on label "gereedschap ... gezicht" at bounding box center [433, 228] width 161 height 30
click at [434, 233] on input "gereedschap ... gezicht" at bounding box center [439, 234] width 10 height 10
radio input "true"
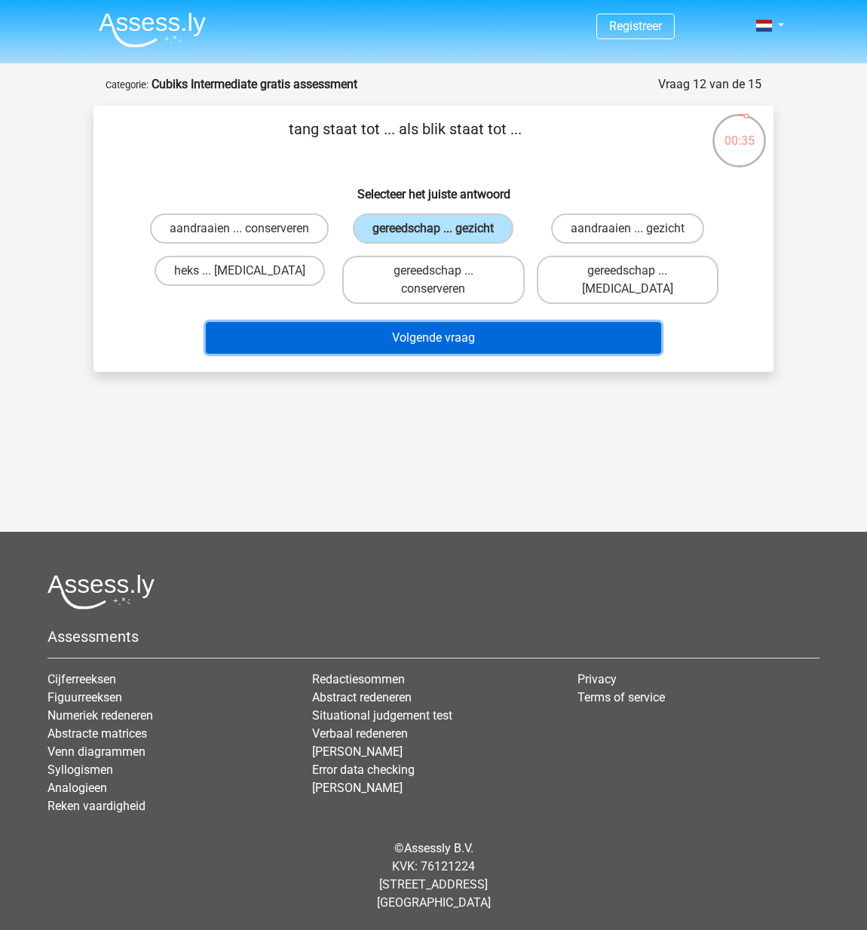
click at [456, 340] on button "Volgende vraag" at bounding box center [434, 338] width 456 height 32
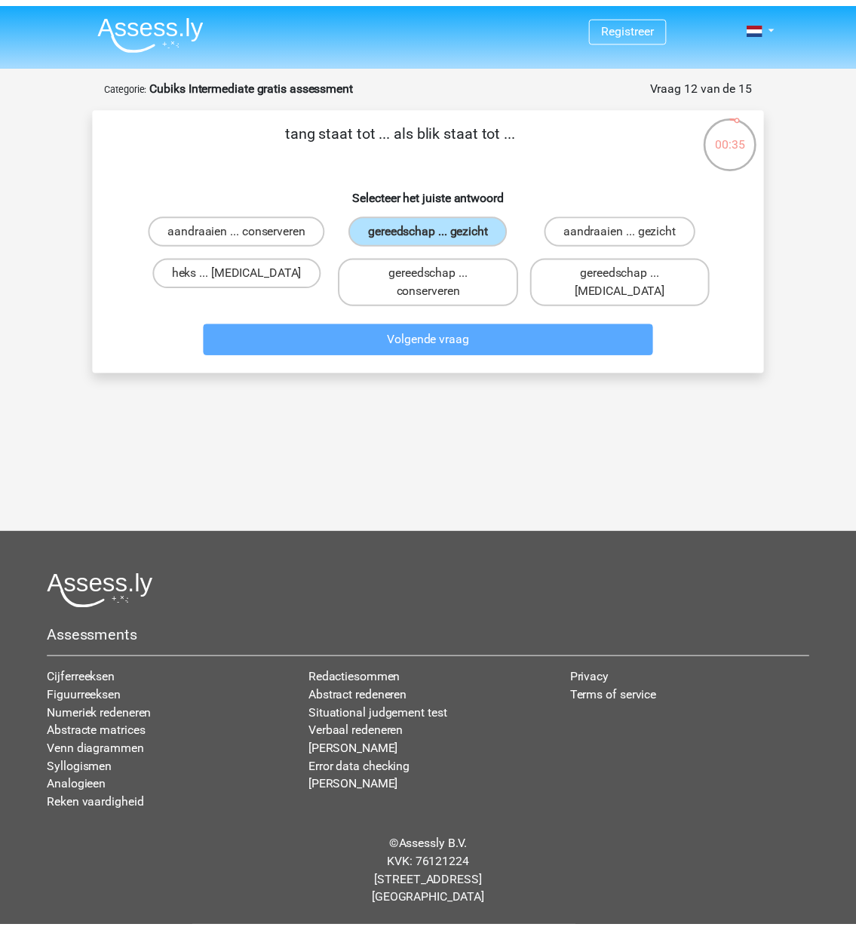
scroll to position [2, 0]
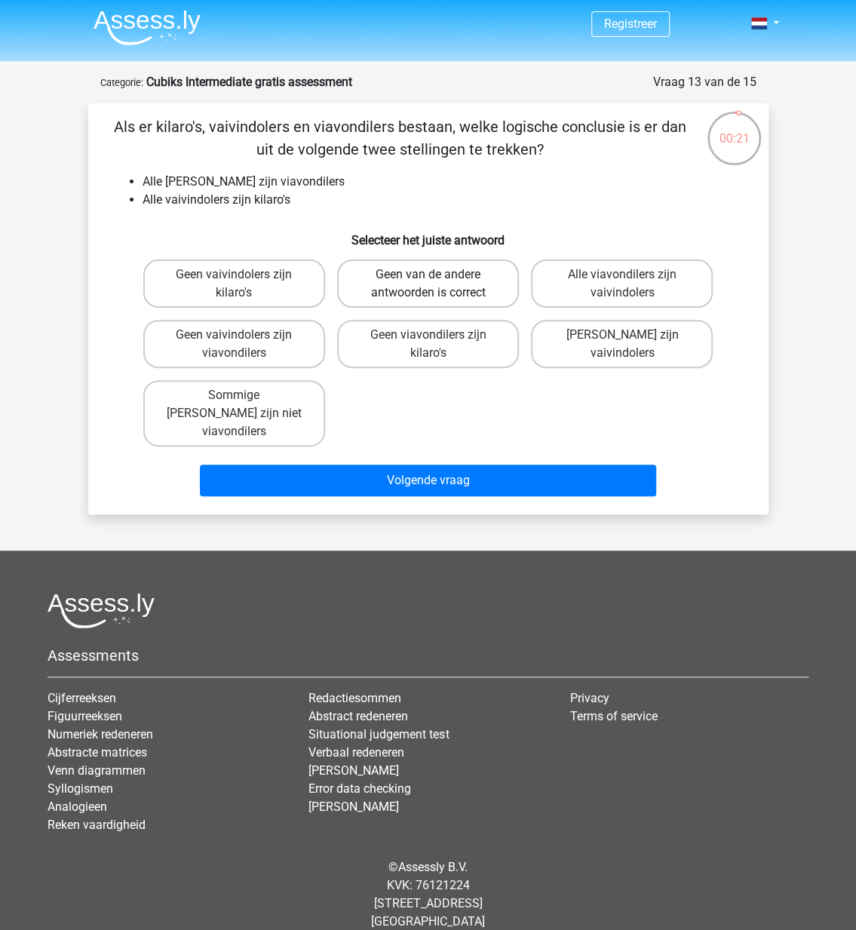
click at [413, 290] on label "Geen van de andere antwoorden is correct" at bounding box center [428, 283] width 182 height 48
click at [428, 284] on input "Geen van de andere antwoorden is correct" at bounding box center [433, 280] width 10 height 10
radio input "true"
click at [597, 289] on label "Alle viavondilers zijn vaivindolers" at bounding box center [622, 283] width 182 height 48
click at [622, 284] on input "Alle viavondilers zijn vaivindolers" at bounding box center [627, 280] width 10 height 10
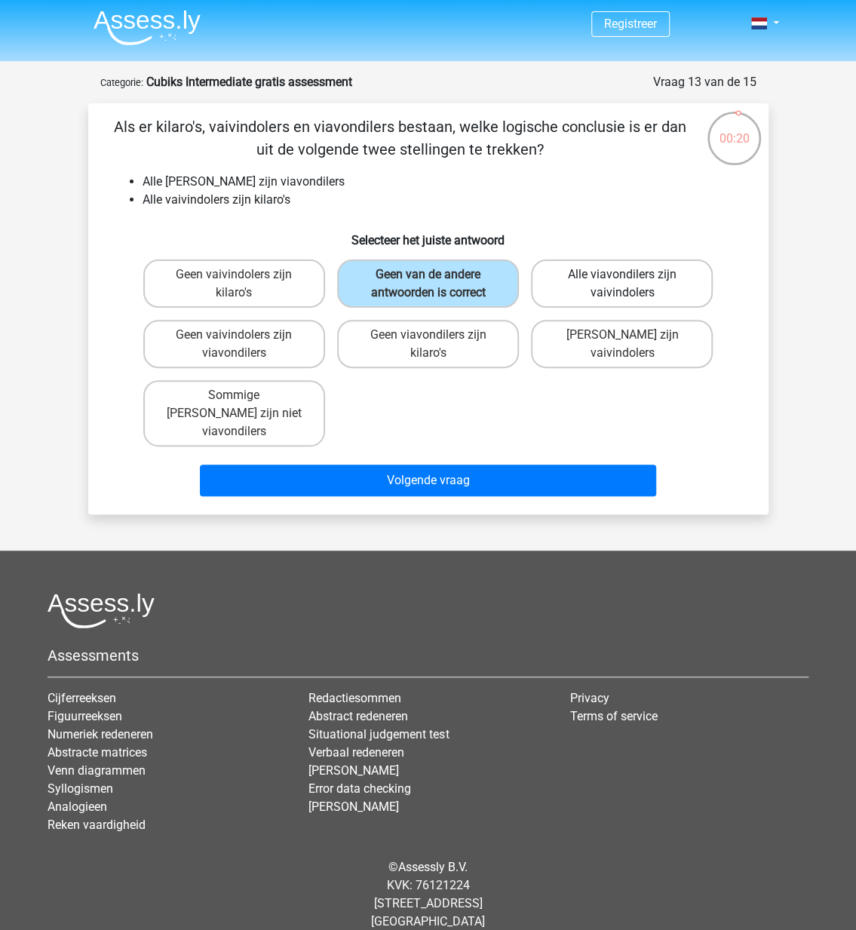
radio input "true"
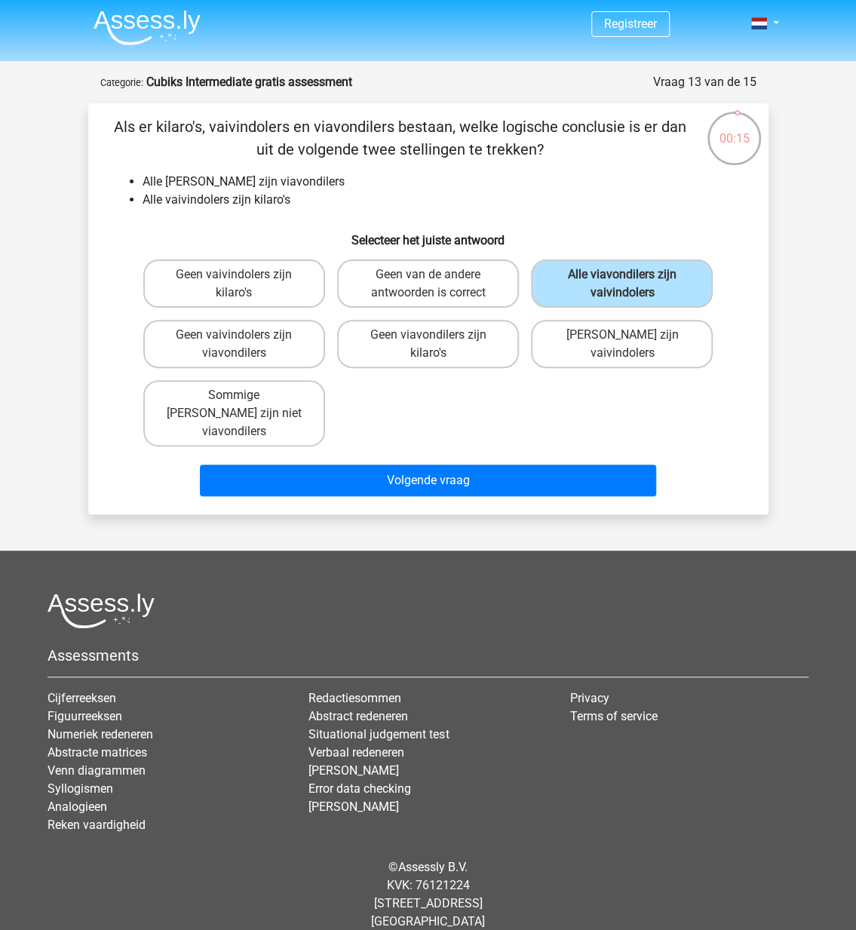
click at [501, 414] on div "Geen vaivindolers zijn kilaro's Geen van de andere antwoorden is correct Alle v…" at bounding box center [428, 352] width 582 height 199
click at [415, 278] on label "Geen van de andere antwoorden is correct" at bounding box center [428, 283] width 182 height 48
click at [428, 278] on input "Geen van de andere antwoorden is correct" at bounding box center [433, 280] width 10 height 10
radio input "true"
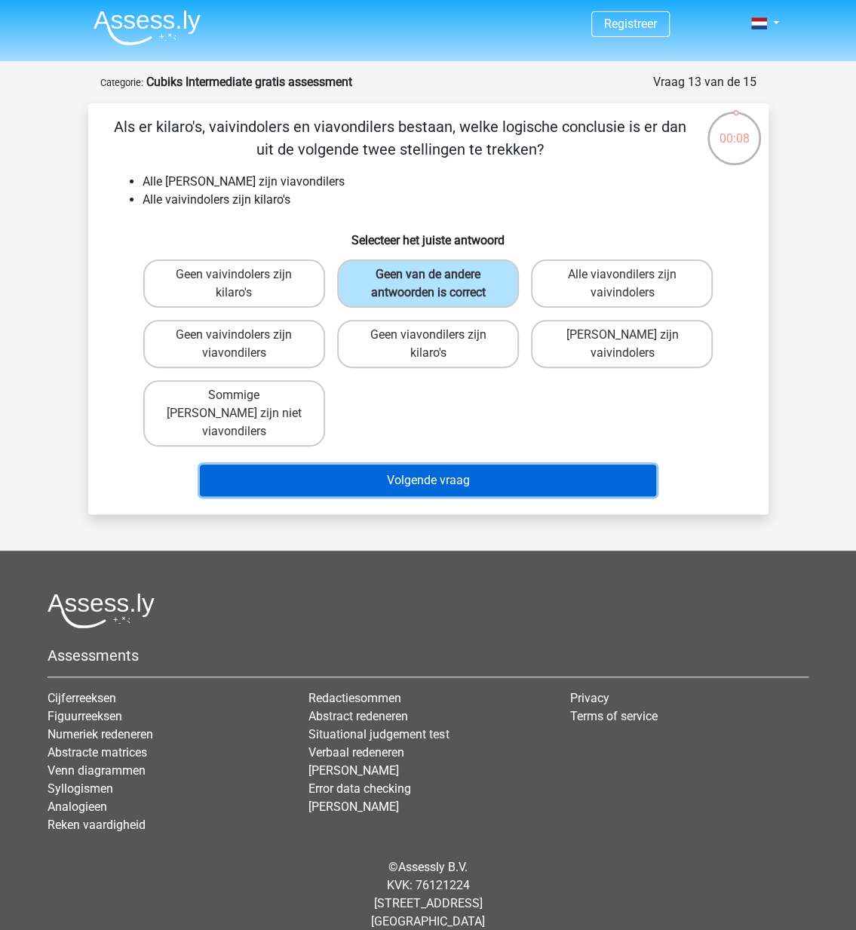
click at [447, 465] on button "Volgende vraag" at bounding box center [428, 481] width 456 height 32
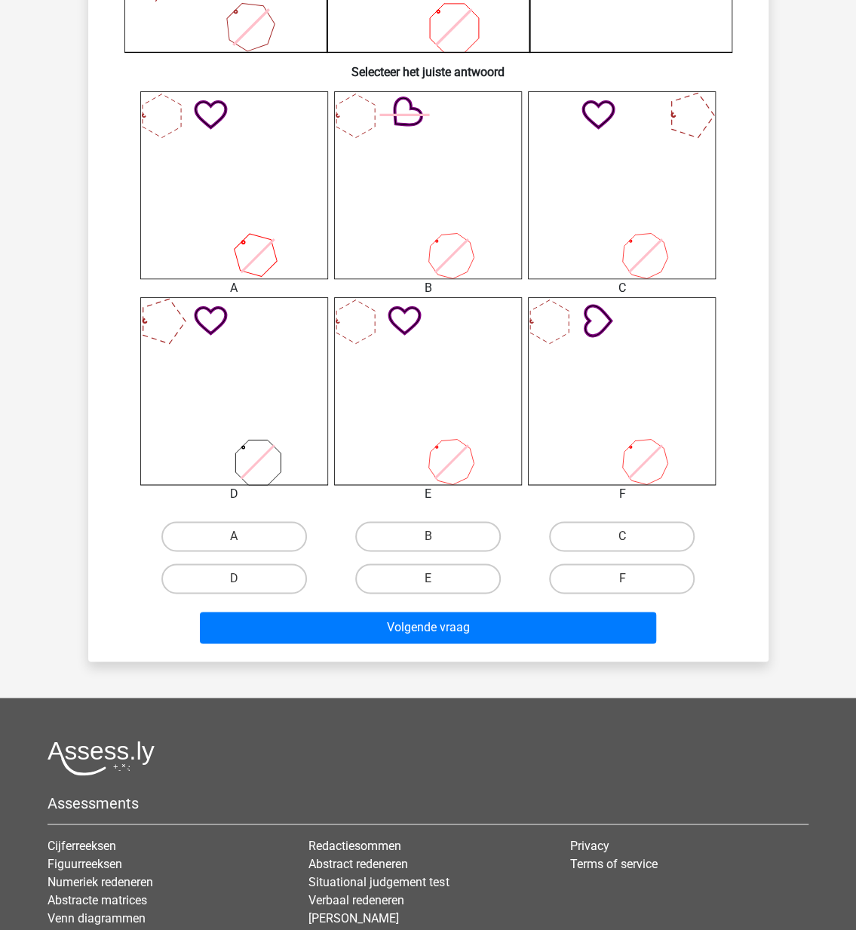
scroll to position [0, 0]
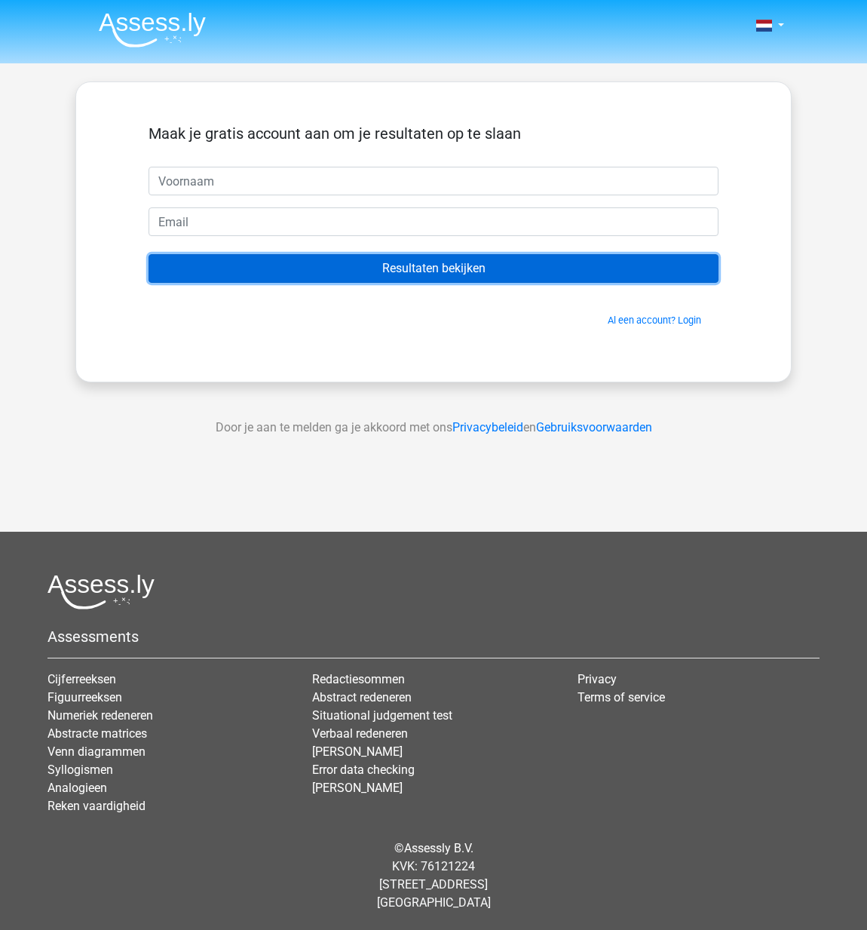
click at [429, 272] on input "Resultaten bekijken" at bounding box center [434, 268] width 570 height 29
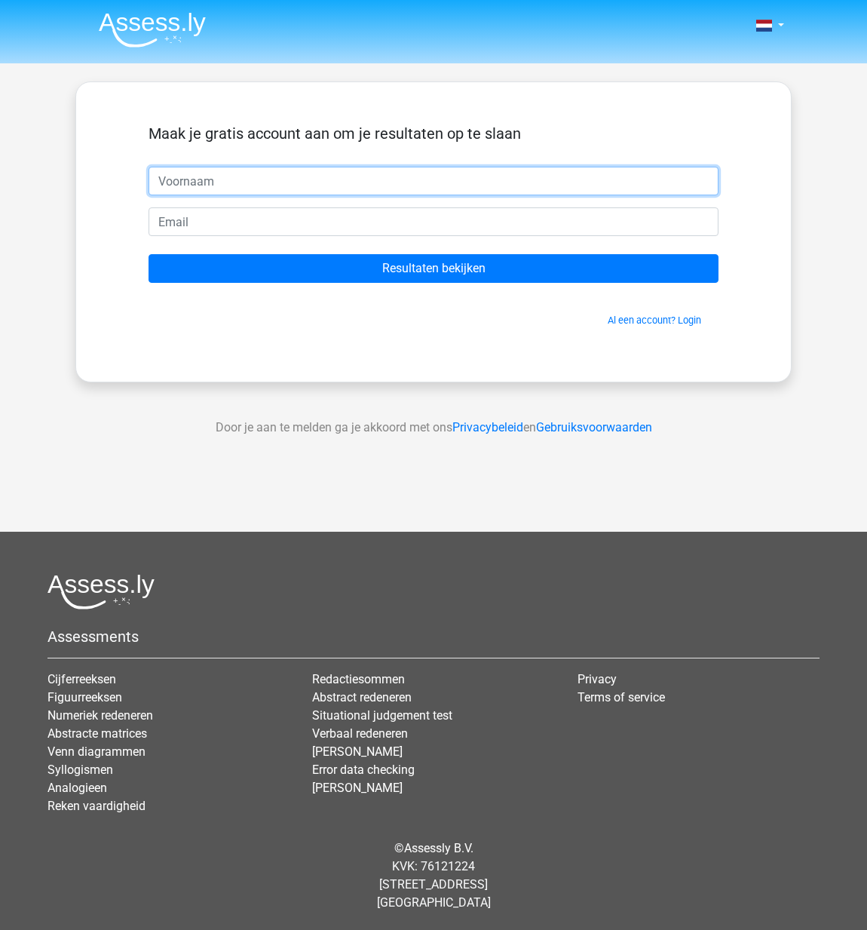
click at [364, 177] on input "text" at bounding box center [434, 181] width 570 height 29
type input "clara"
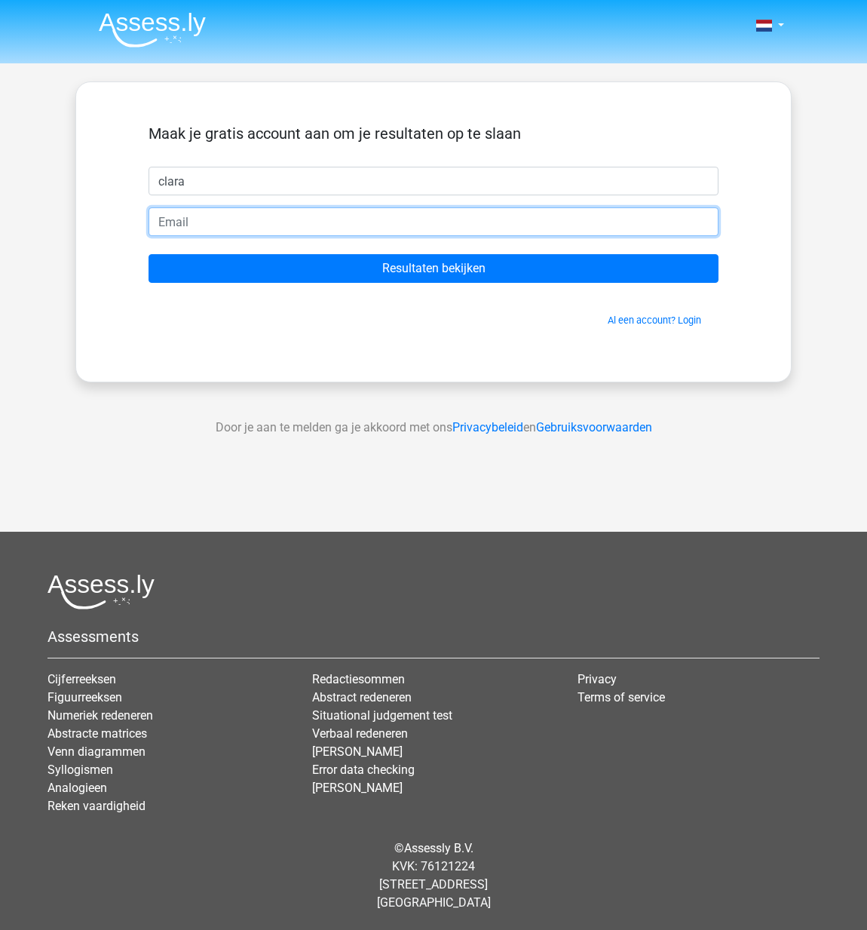
click at [192, 208] on input "email" at bounding box center [434, 221] width 570 height 29
type input "clara_vermeire@hotmail.com"
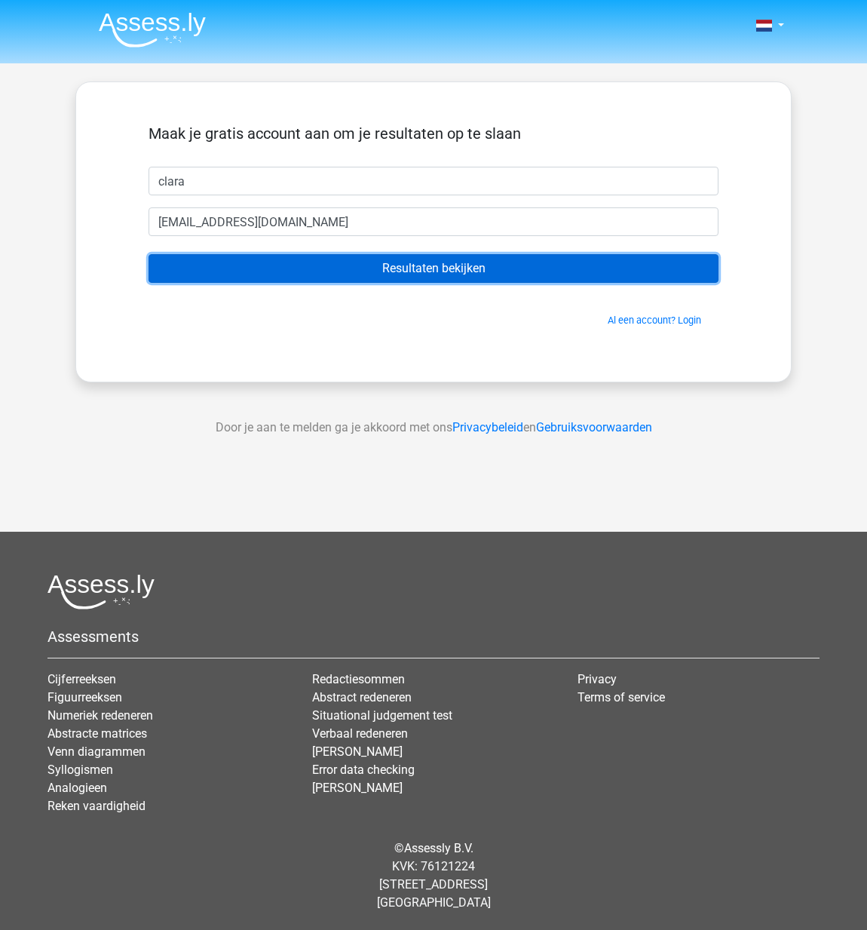
click at [376, 266] on input "Resultaten bekijken" at bounding box center [434, 268] width 570 height 29
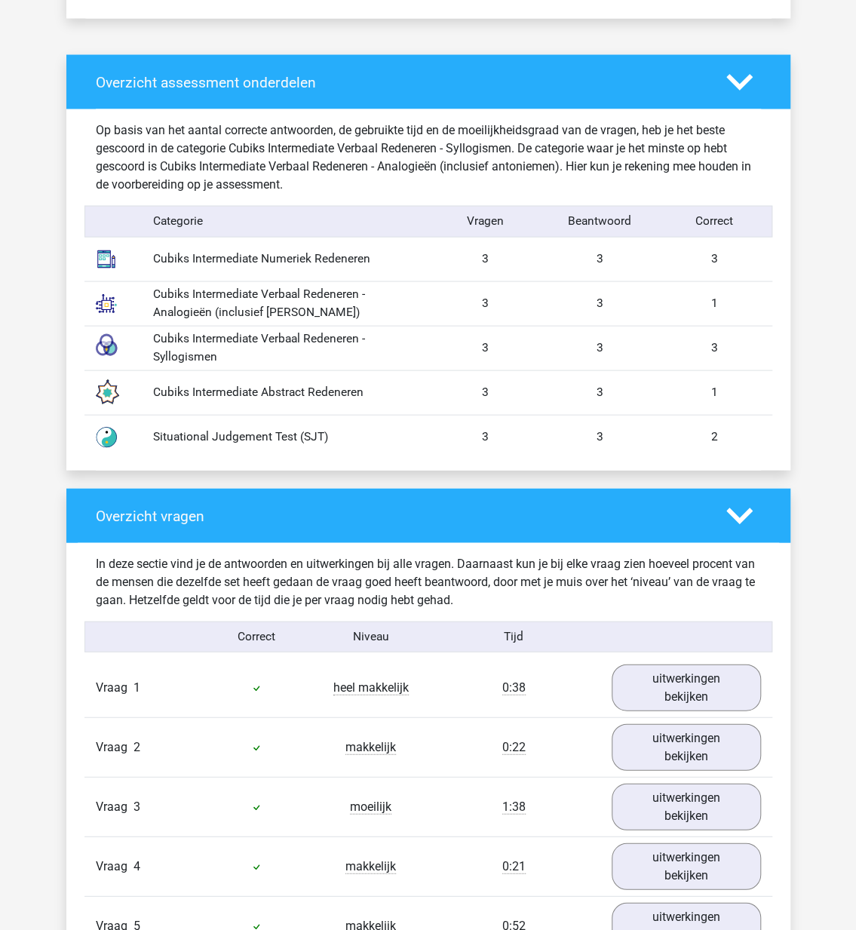
scroll to position [1282, 0]
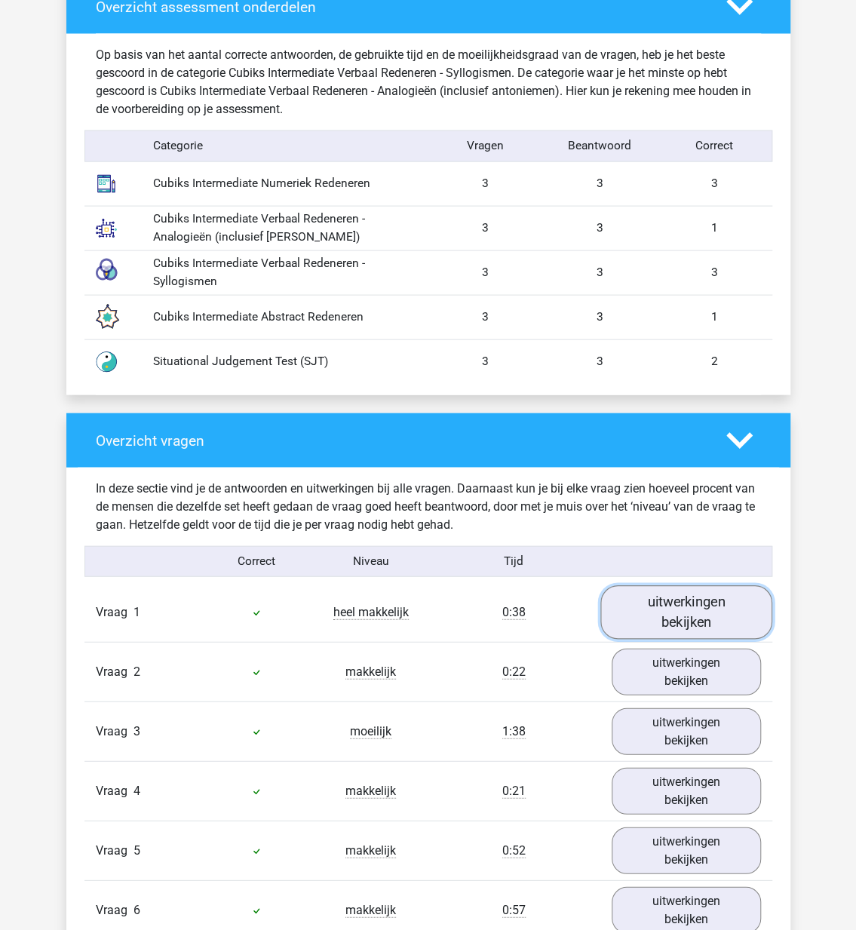
click at [677, 612] on link "uitwerkingen bekijken" at bounding box center [686, 612] width 172 height 54
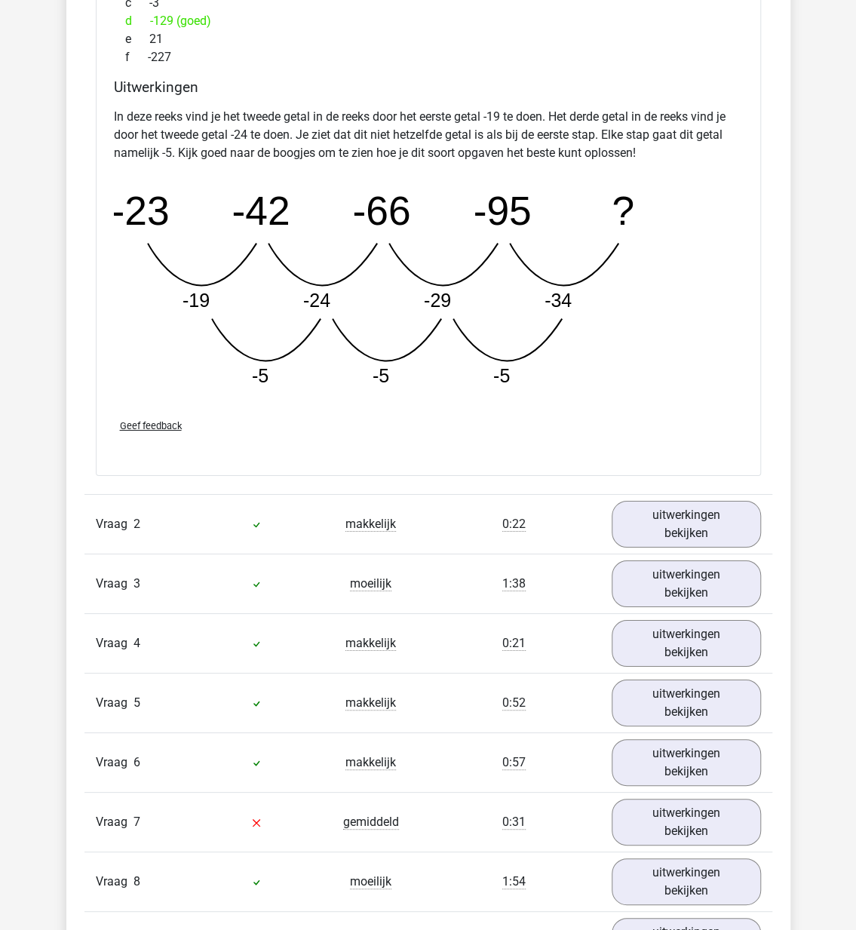
scroll to position [2263, 0]
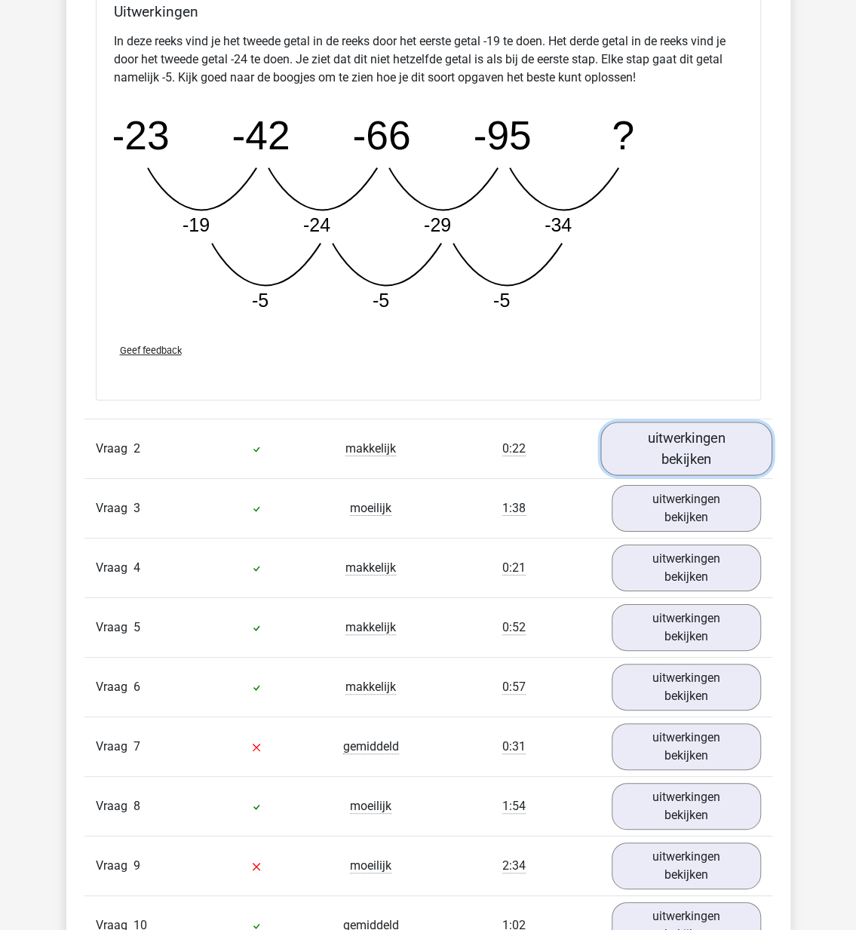
click at [694, 459] on link "uitwerkingen bekijken" at bounding box center [686, 449] width 172 height 54
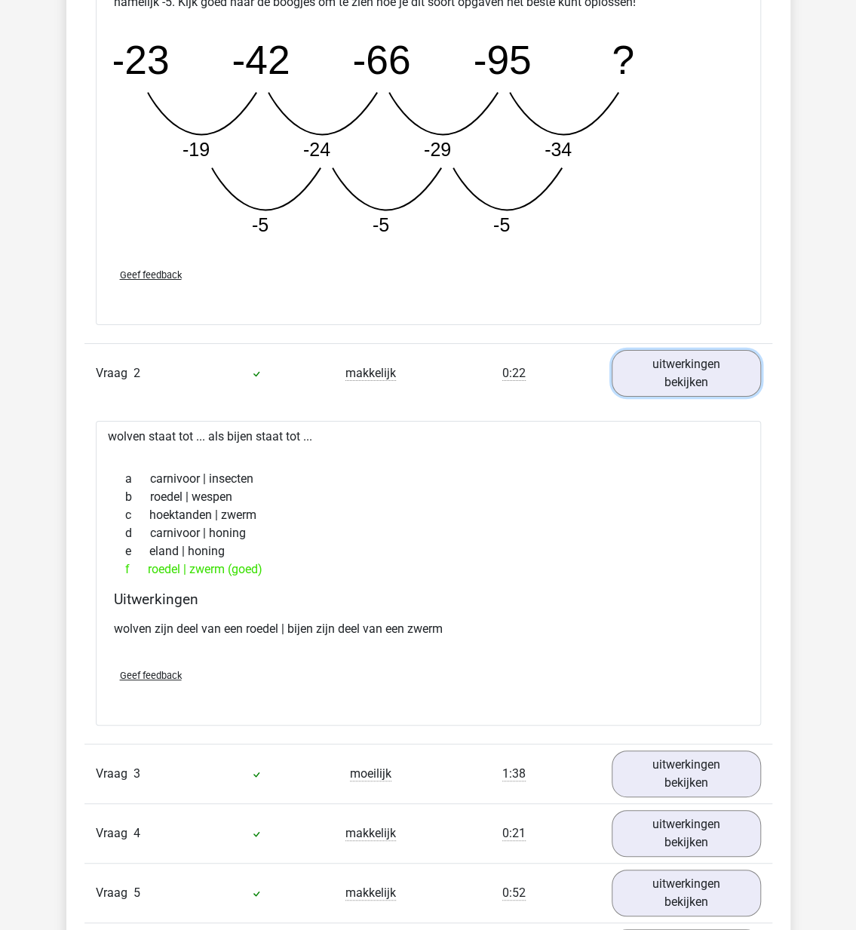
scroll to position [2414, 0]
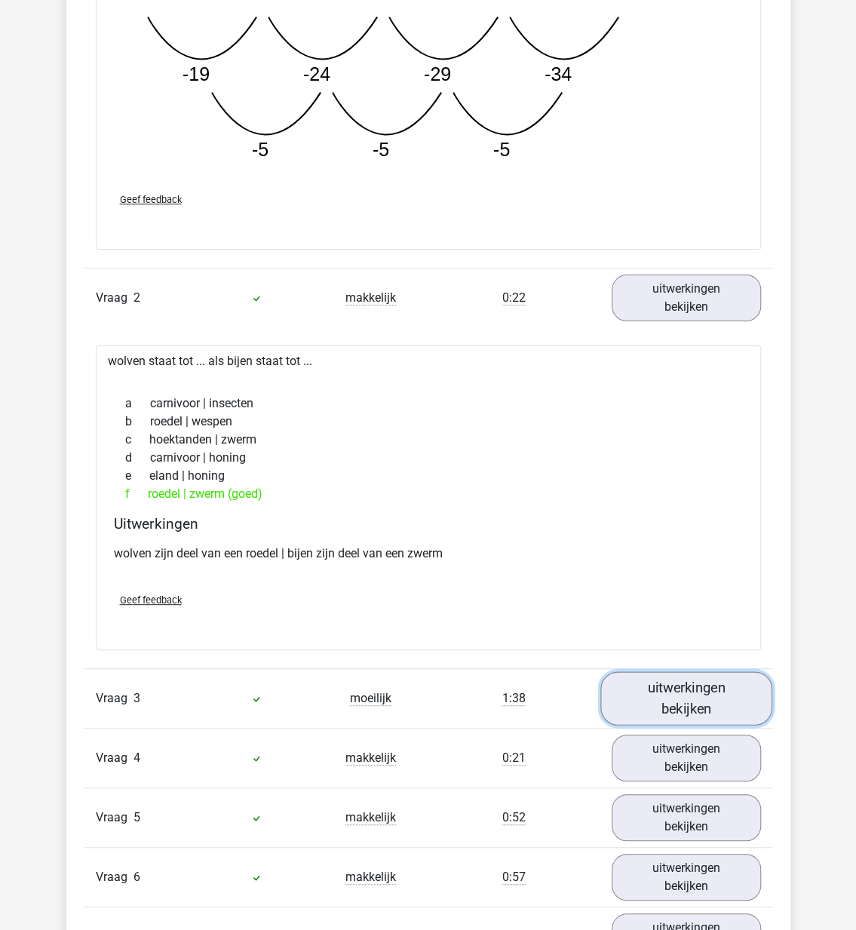
click at [656, 692] on link "uitwerkingen bekijken" at bounding box center [686, 699] width 172 height 54
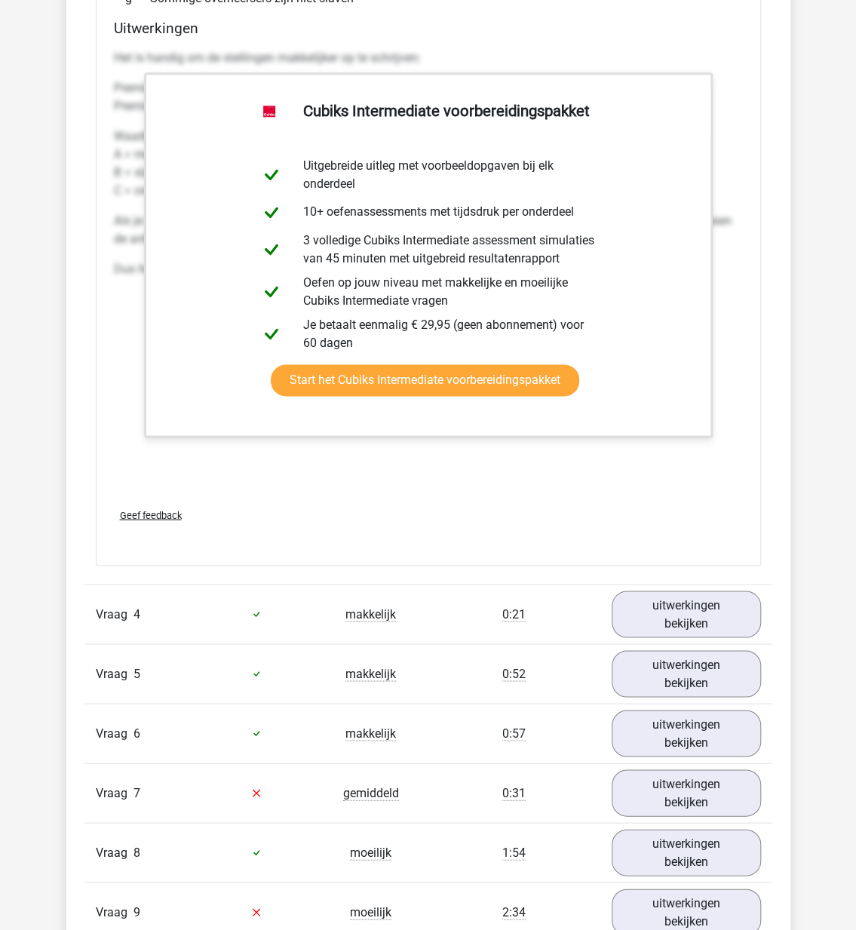
scroll to position [3470, 0]
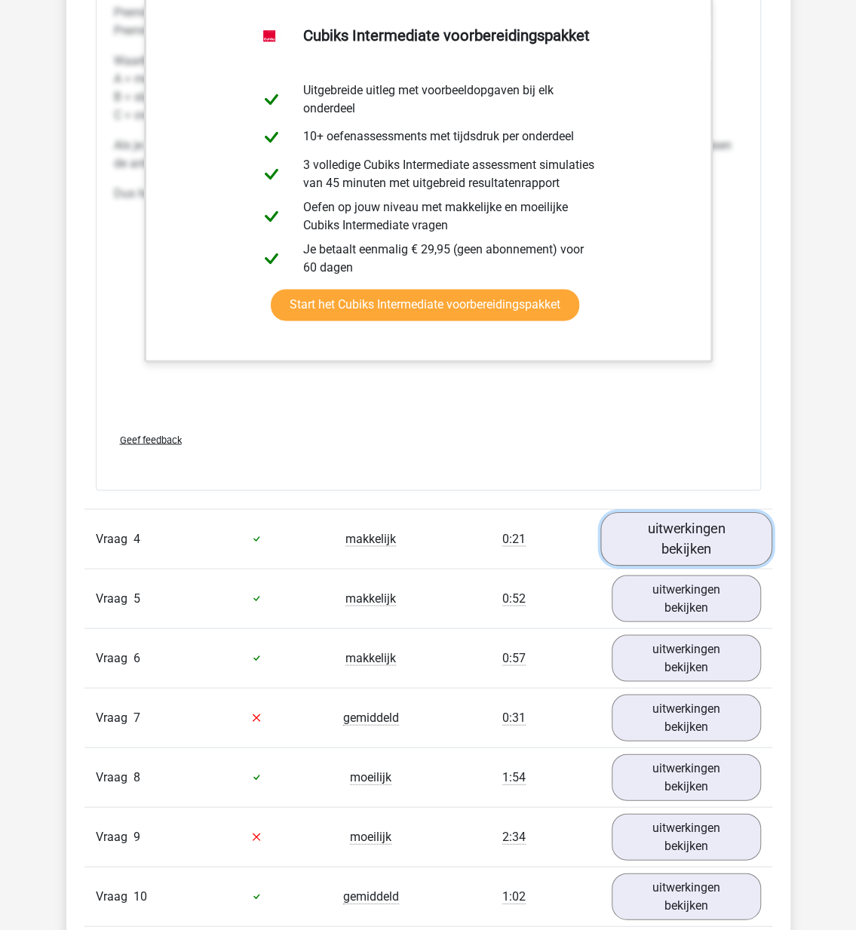
click at [684, 539] on link "uitwerkingen bekijken" at bounding box center [686, 538] width 172 height 54
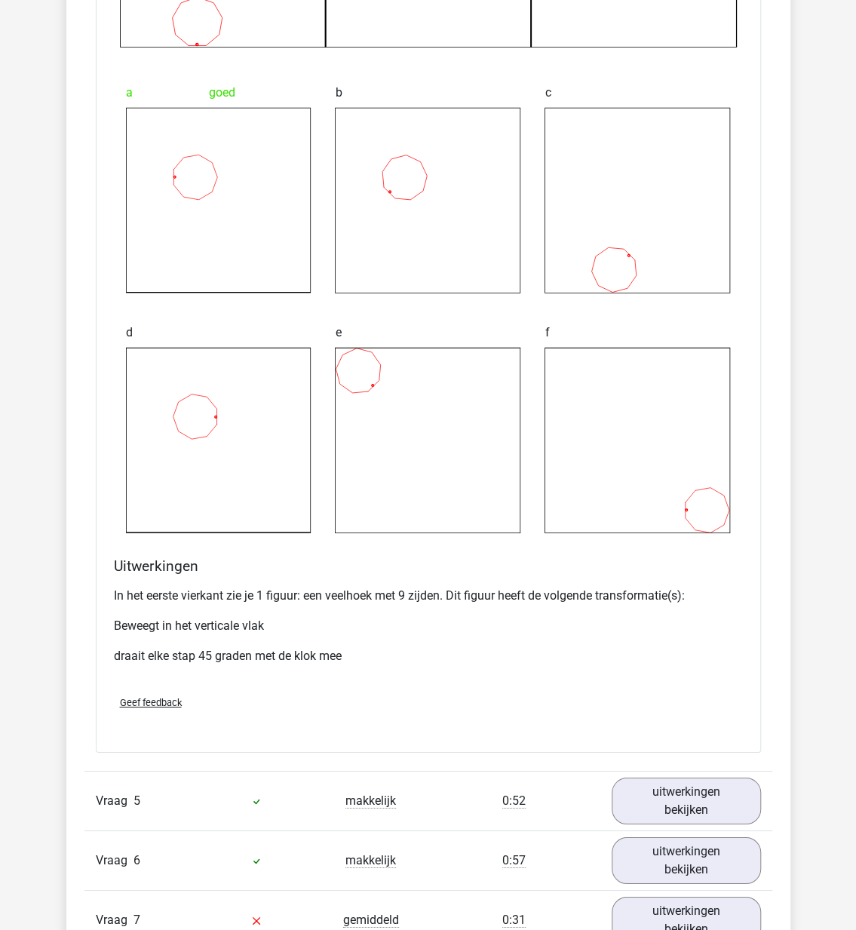
scroll to position [4601, 0]
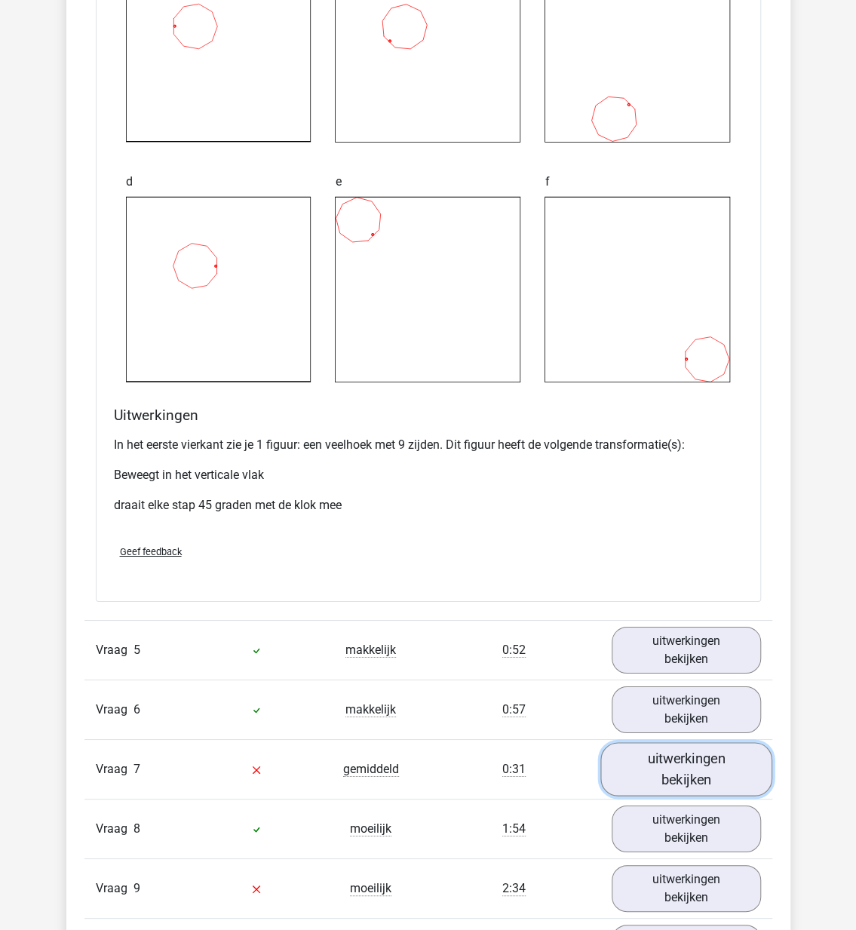
click at [640, 754] on link "uitwerkingen bekijken" at bounding box center [686, 769] width 172 height 54
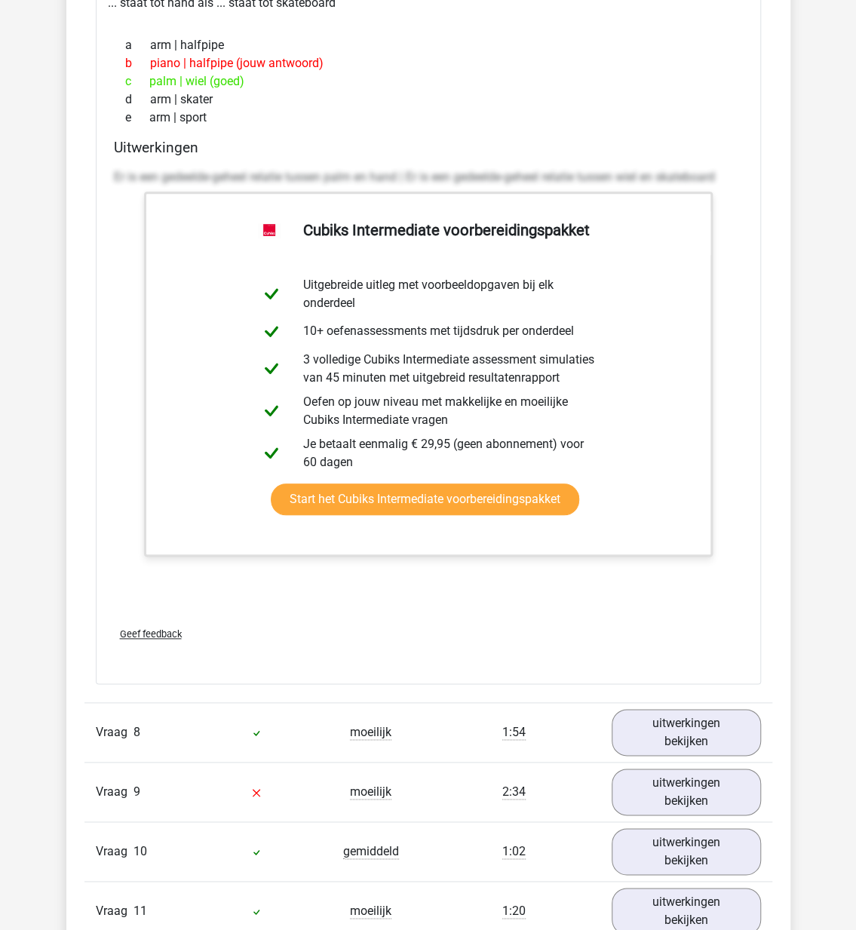
scroll to position [5506, 0]
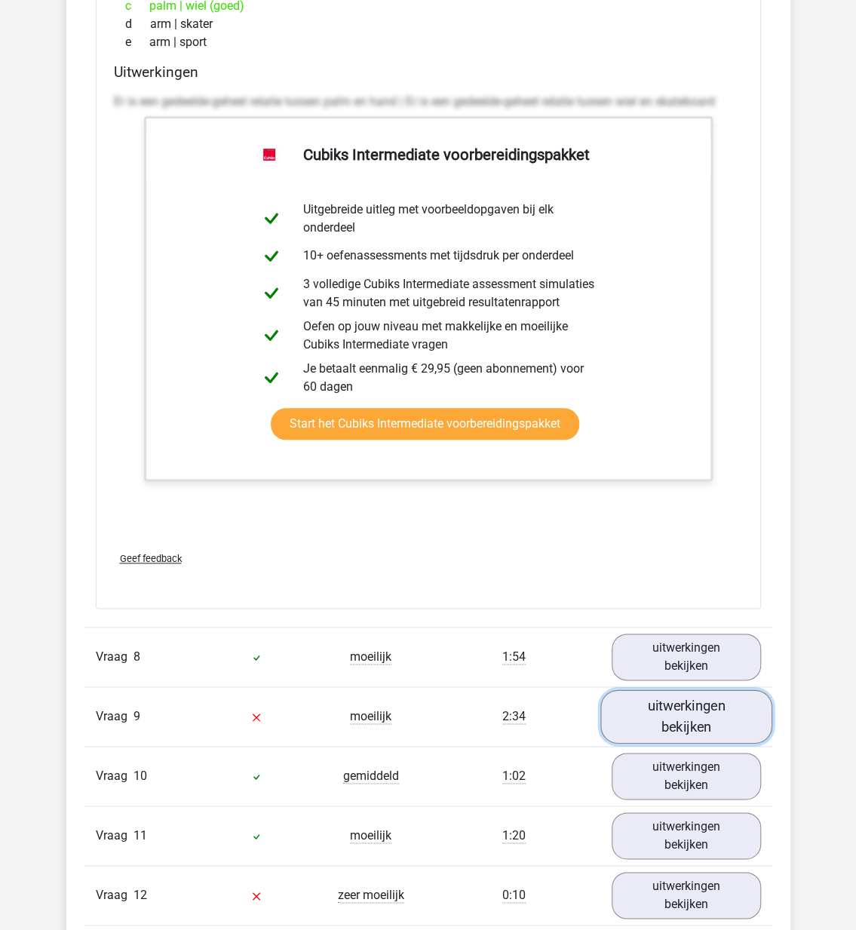
click at [678, 718] on link "uitwerkingen bekijken" at bounding box center [686, 717] width 172 height 54
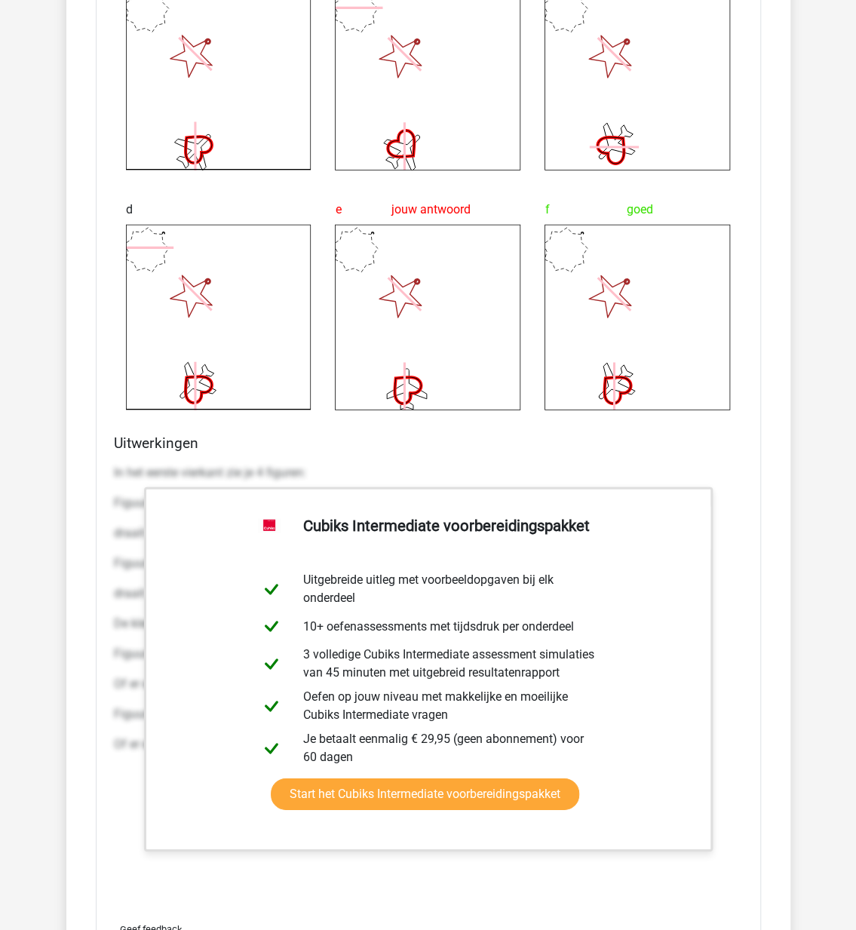
scroll to position [7316, 0]
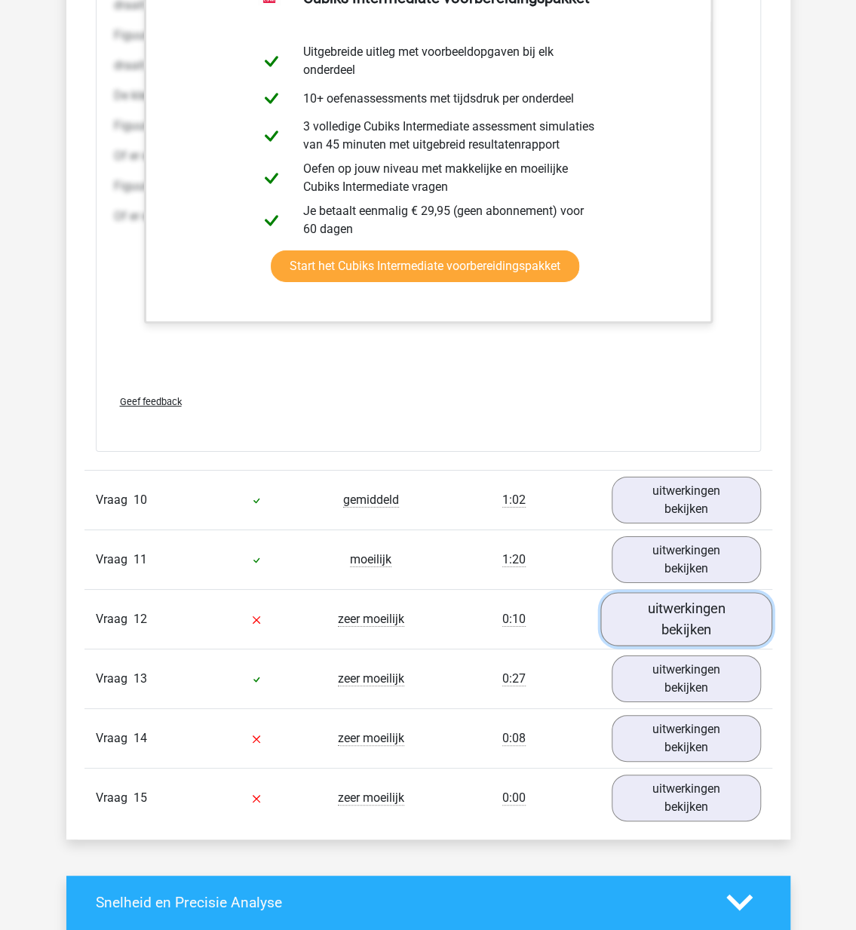
click at [652, 610] on link "uitwerkingen bekijken" at bounding box center [686, 619] width 172 height 54
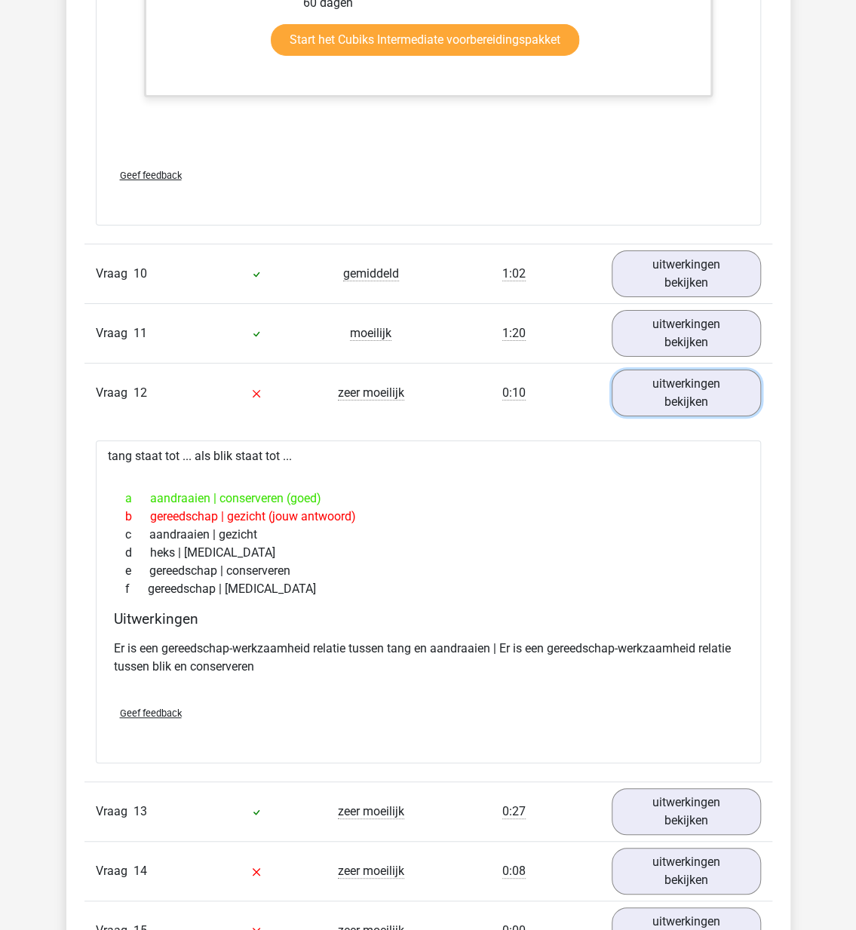
scroll to position [7769, 0]
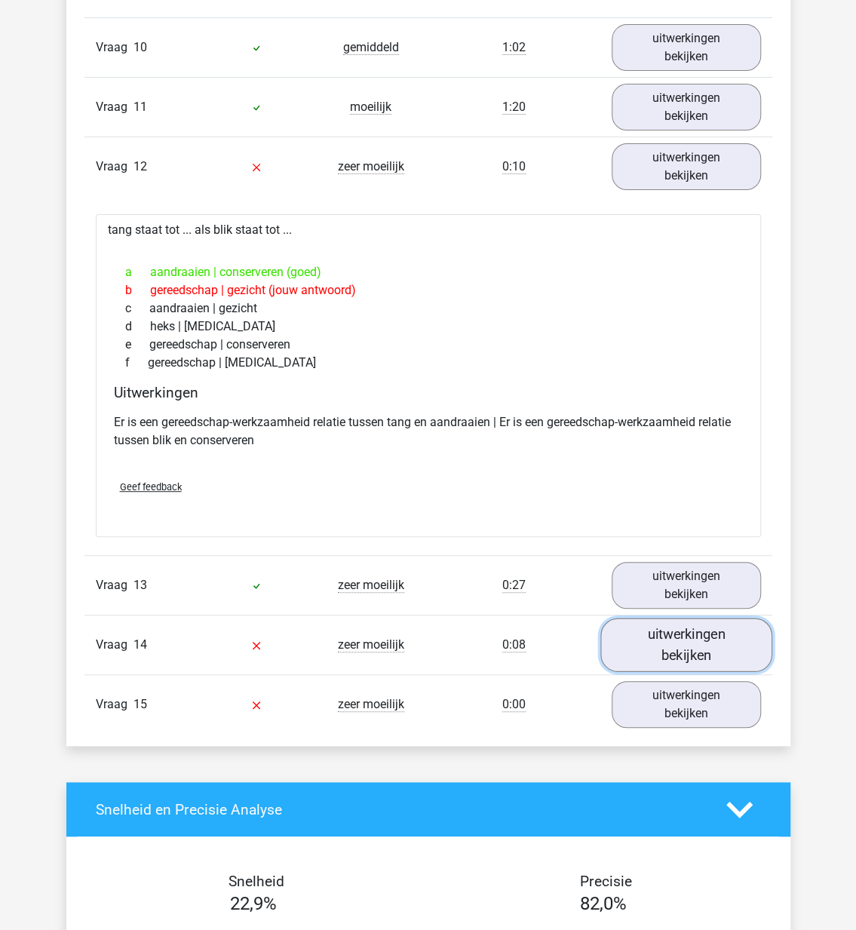
click at [671, 646] on link "uitwerkingen bekijken" at bounding box center [686, 645] width 172 height 54
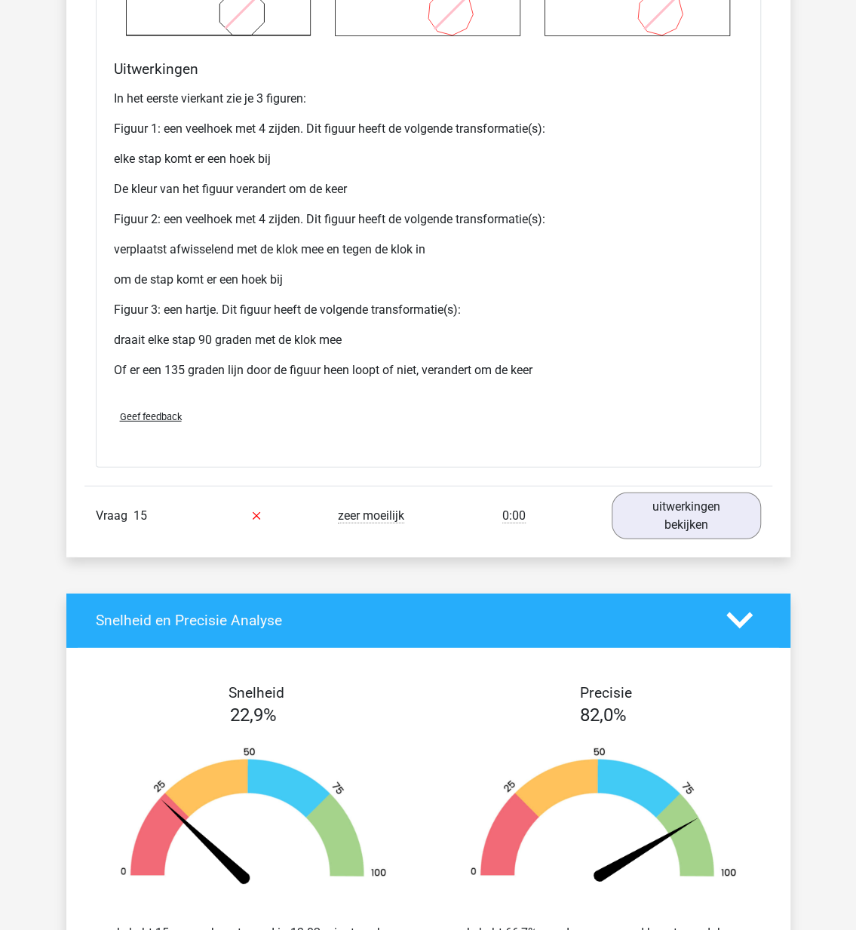
scroll to position [9428, 0]
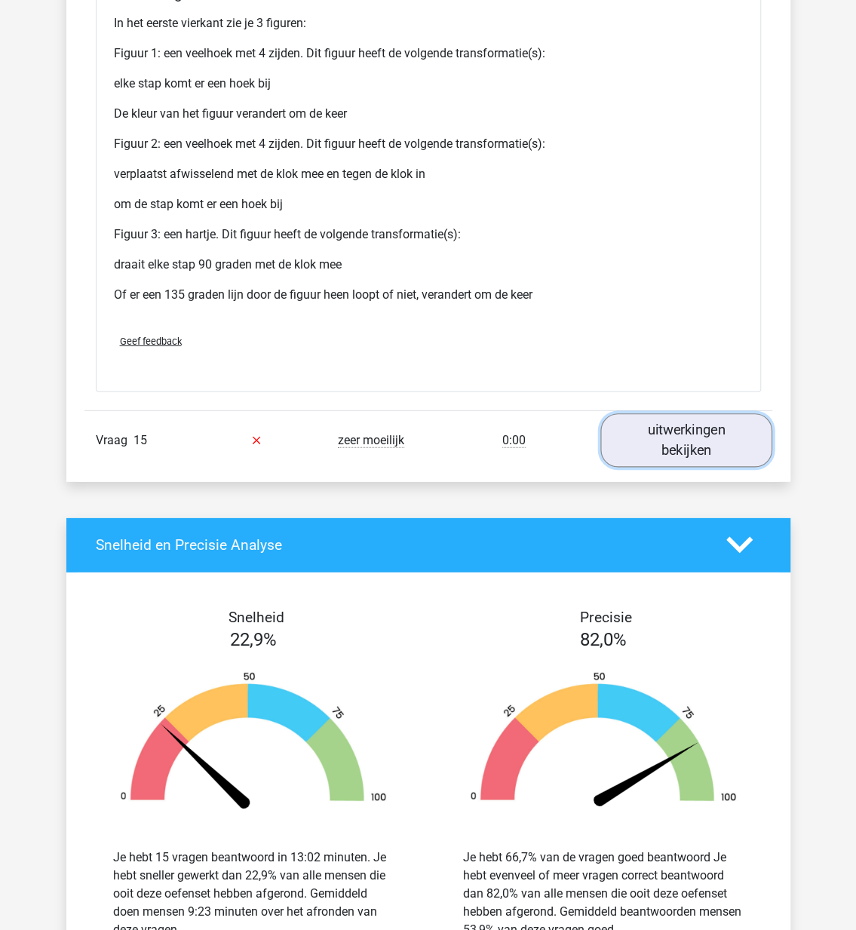
click at [664, 433] on link "uitwerkingen bekijken" at bounding box center [686, 440] width 172 height 54
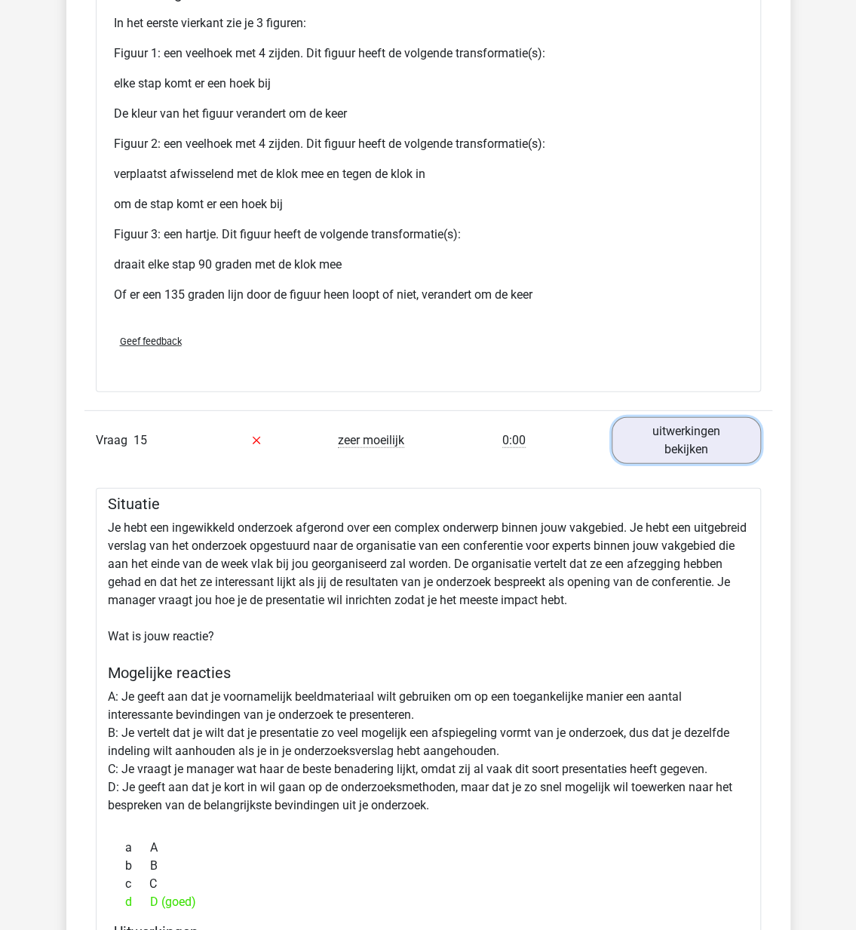
scroll to position [9504, 0]
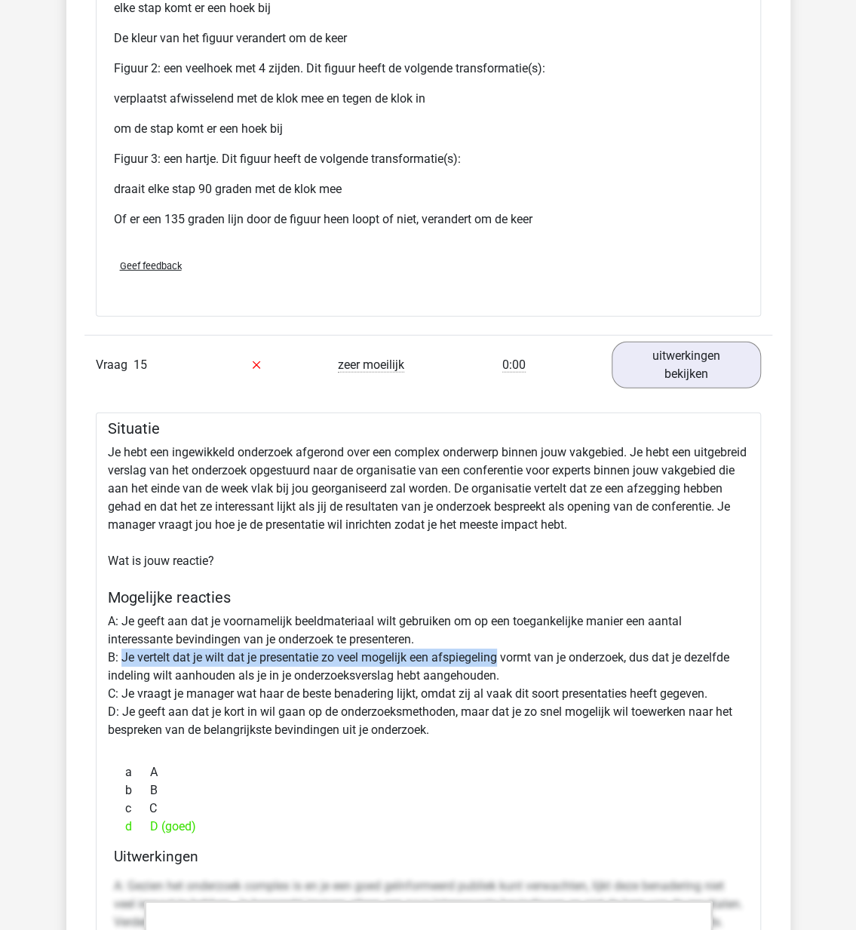
drag, startPoint x: 122, startPoint y: 641, endPoint x: 499, endPoint y: 645, distance: 377.2
click at [499, 645] on div "Situatie Je hebt een ingewikkeld onderzoek afgerond over een complex onderwerp …" at bounding box center [428, 903] width 665 height 981
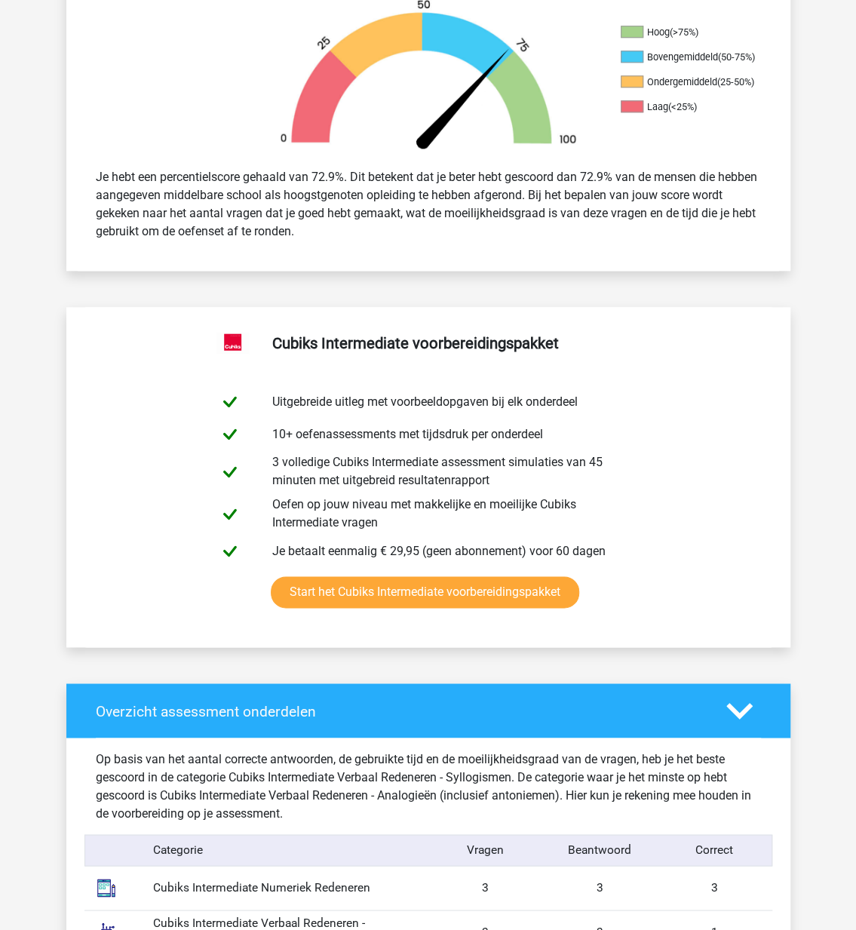
scroll to position [0, 0]
